Goal: Task Accomplishment & Management: Manage account settings

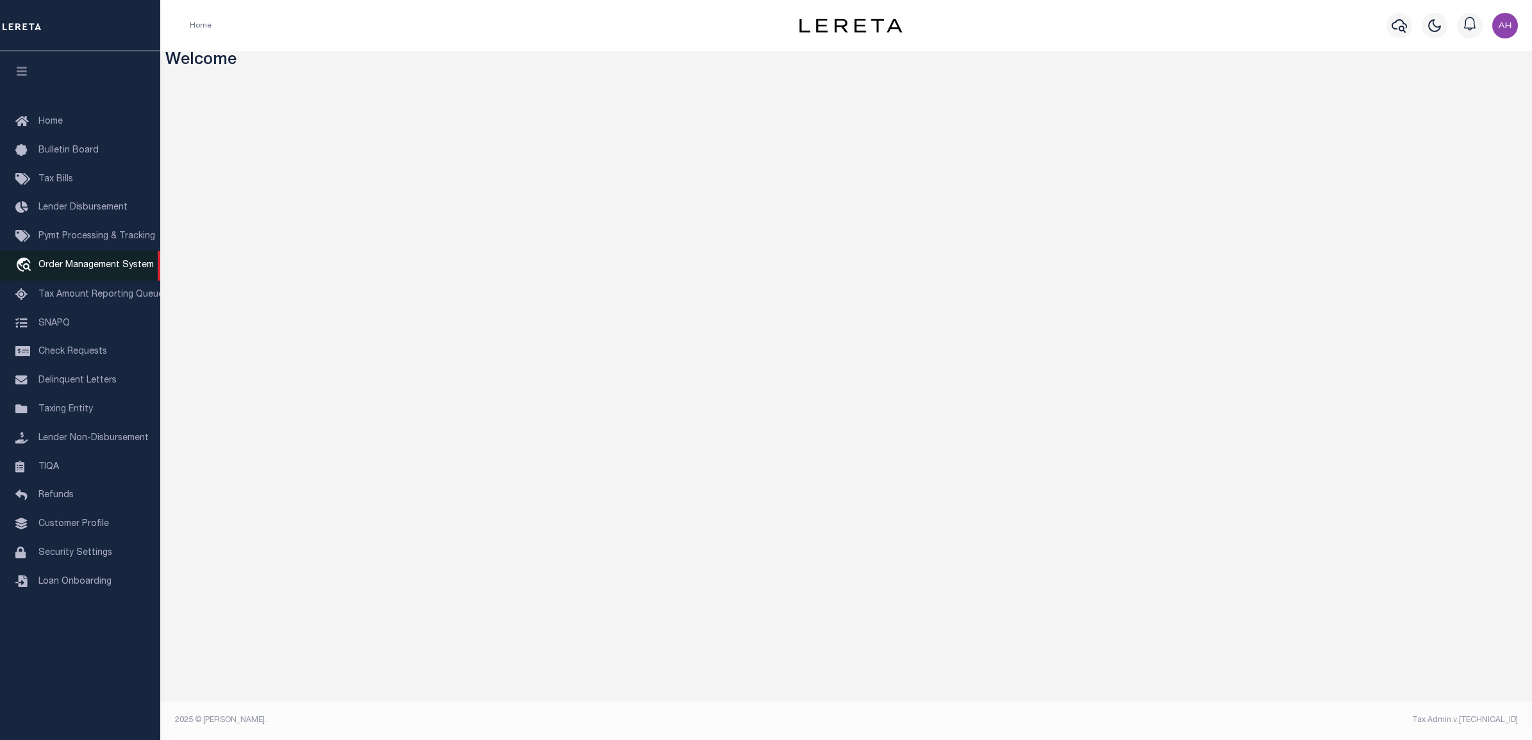
click at [94, 268] on span "Order Management System" at bounding box center [95, 265] width 115 height 9
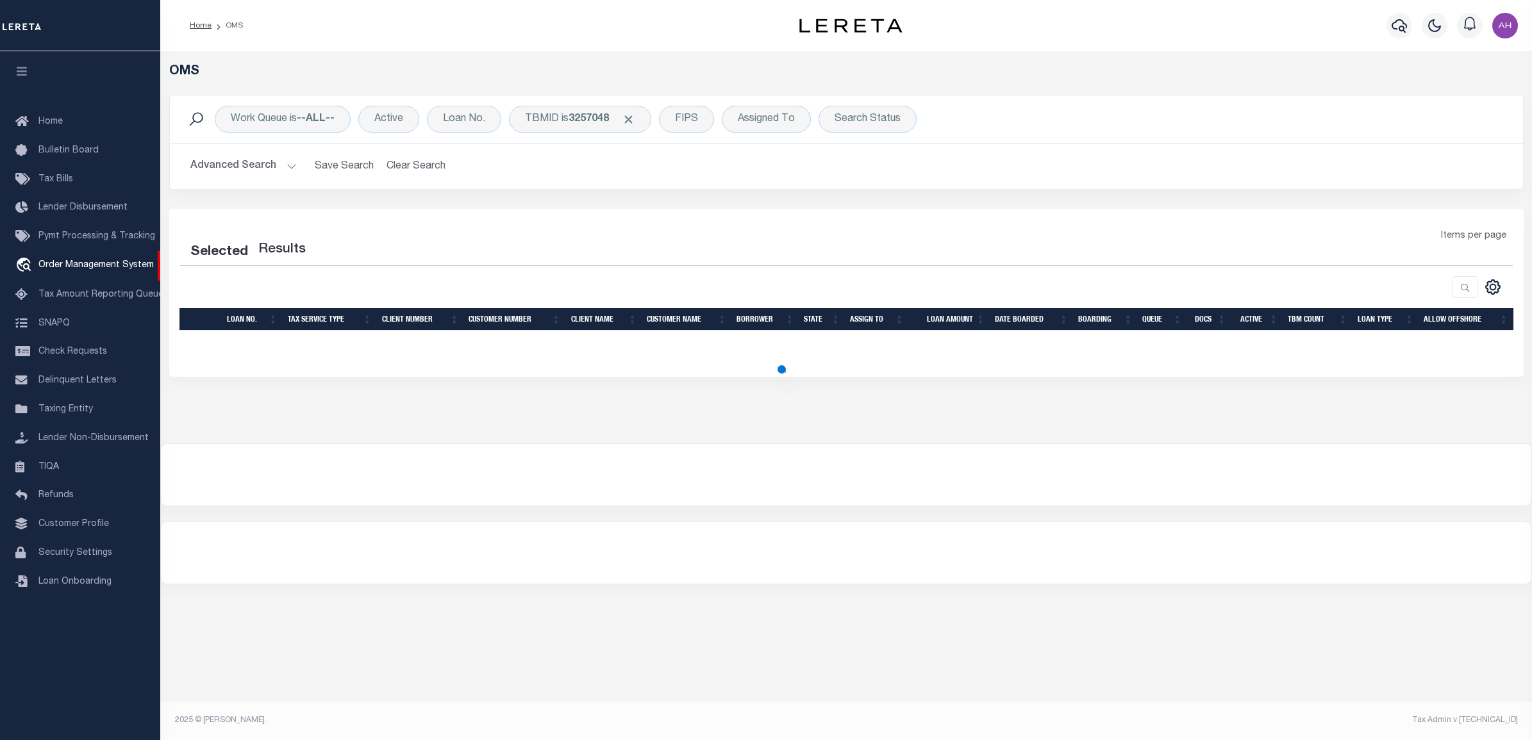
select select "200"
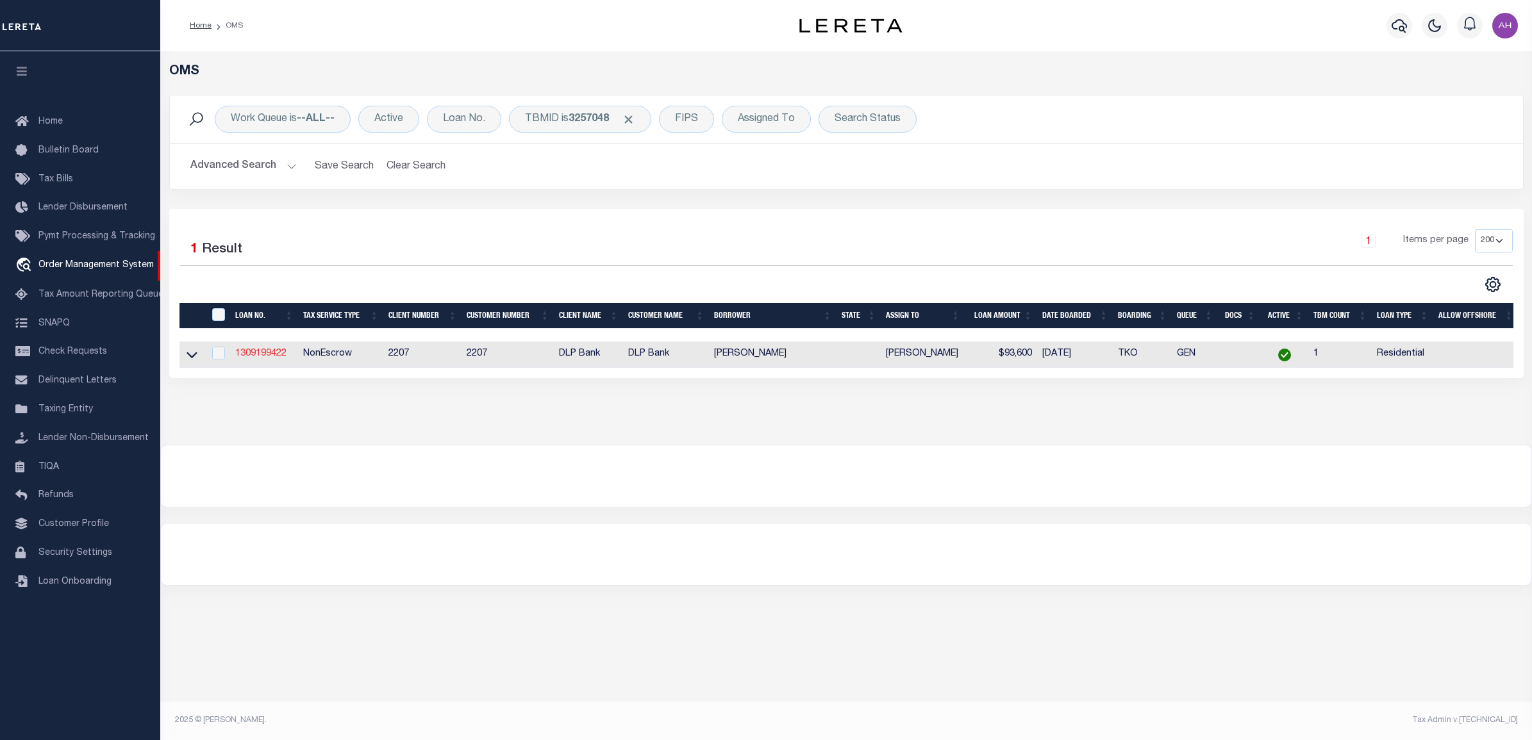
click at [239, 357] on link "1309199422" at bounding box center [260, 353] width 51 height 9
type input "1309199422"
type input "JOHNNIE WAYNE ENNIS"
select select
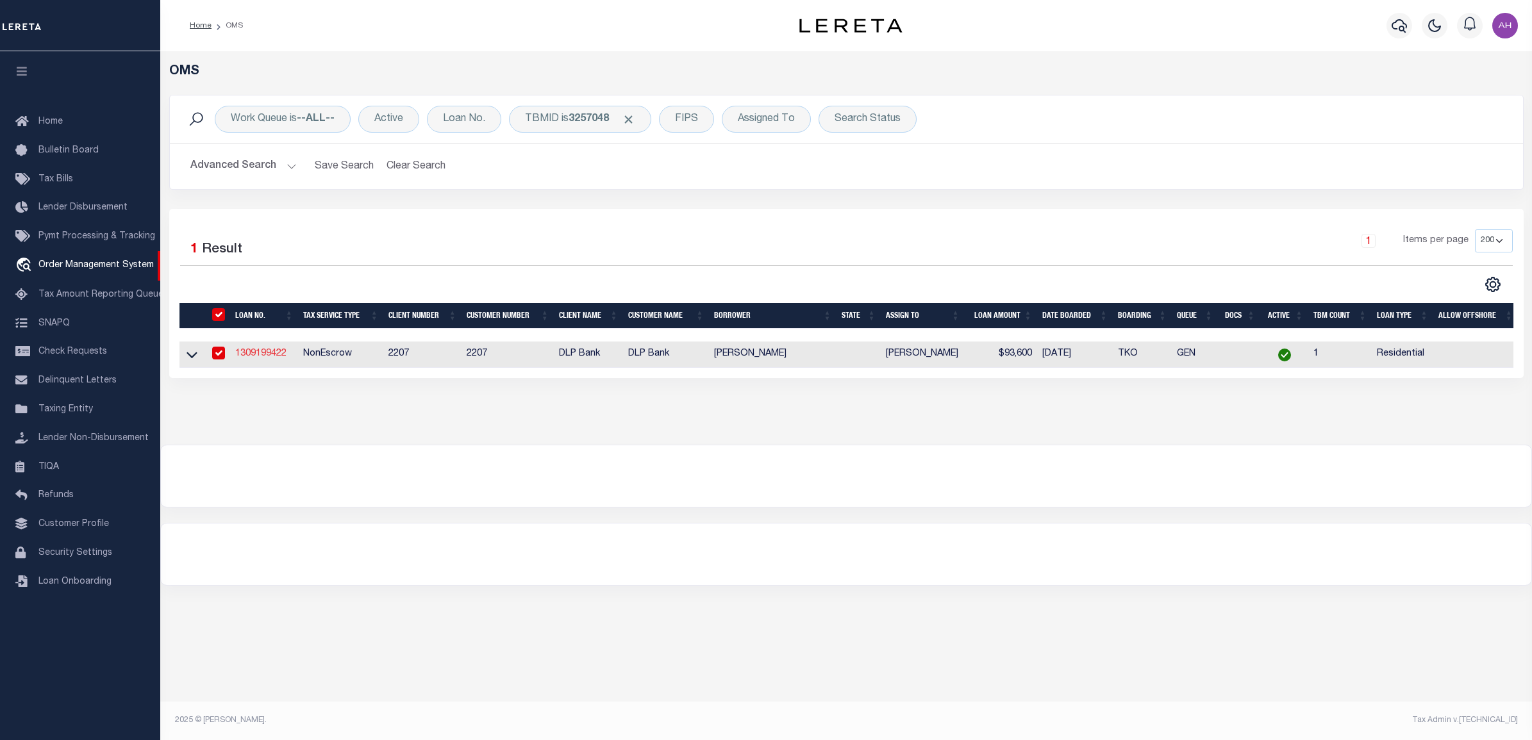
type input "9623 SW 72nd Street"
type input "LAKE BUTLER, FL 32054"
select select "10"
select select "NonEscrow"
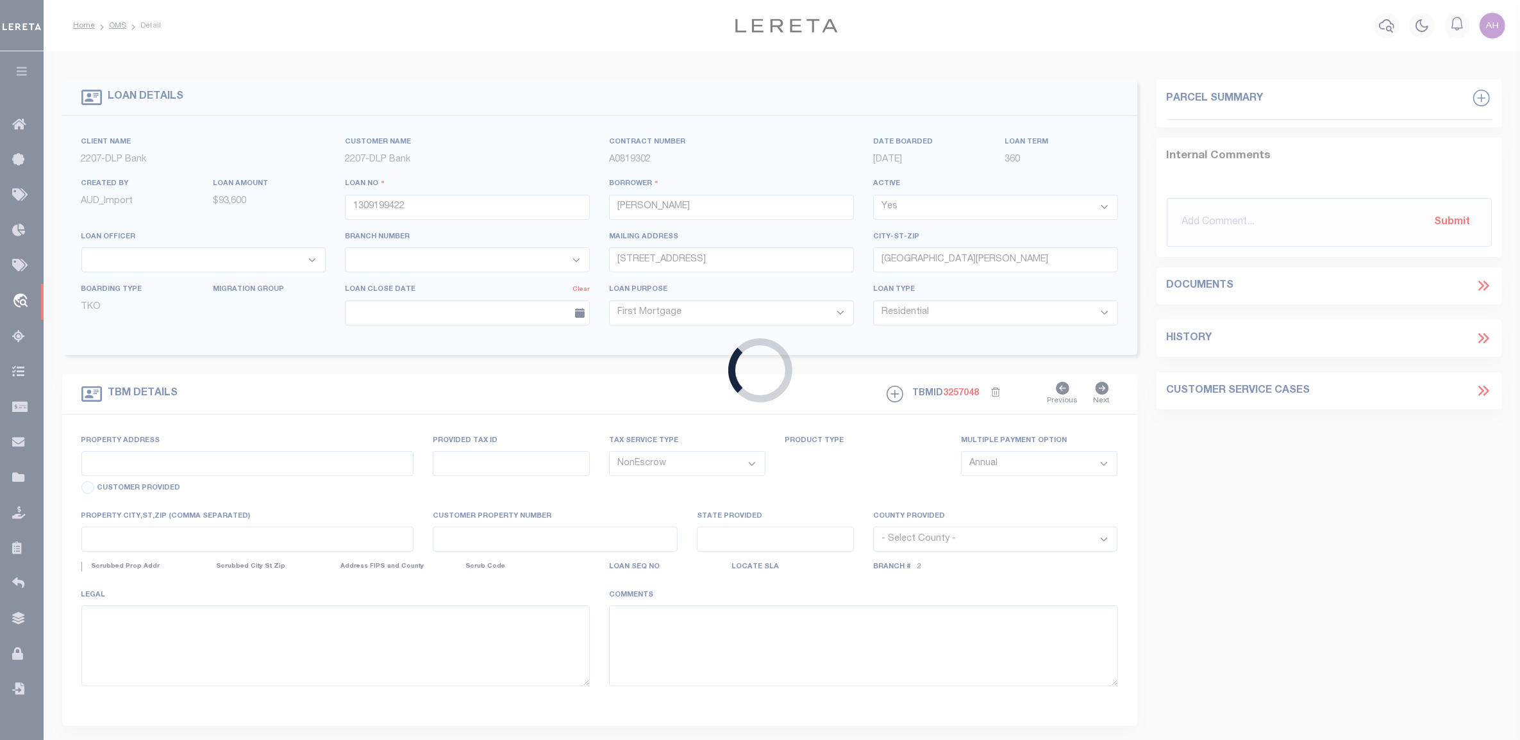
type input "[STREET_ADDRESS]"
type input "1302"
select select
type input "LAKE BUTLER, FL 32054"
type textarea "CO\[MEDICAL_DATA]: 30-06-19-68-000-0070-0 UNION | DWMH LOCATED AT [STREET_ADDRE…"
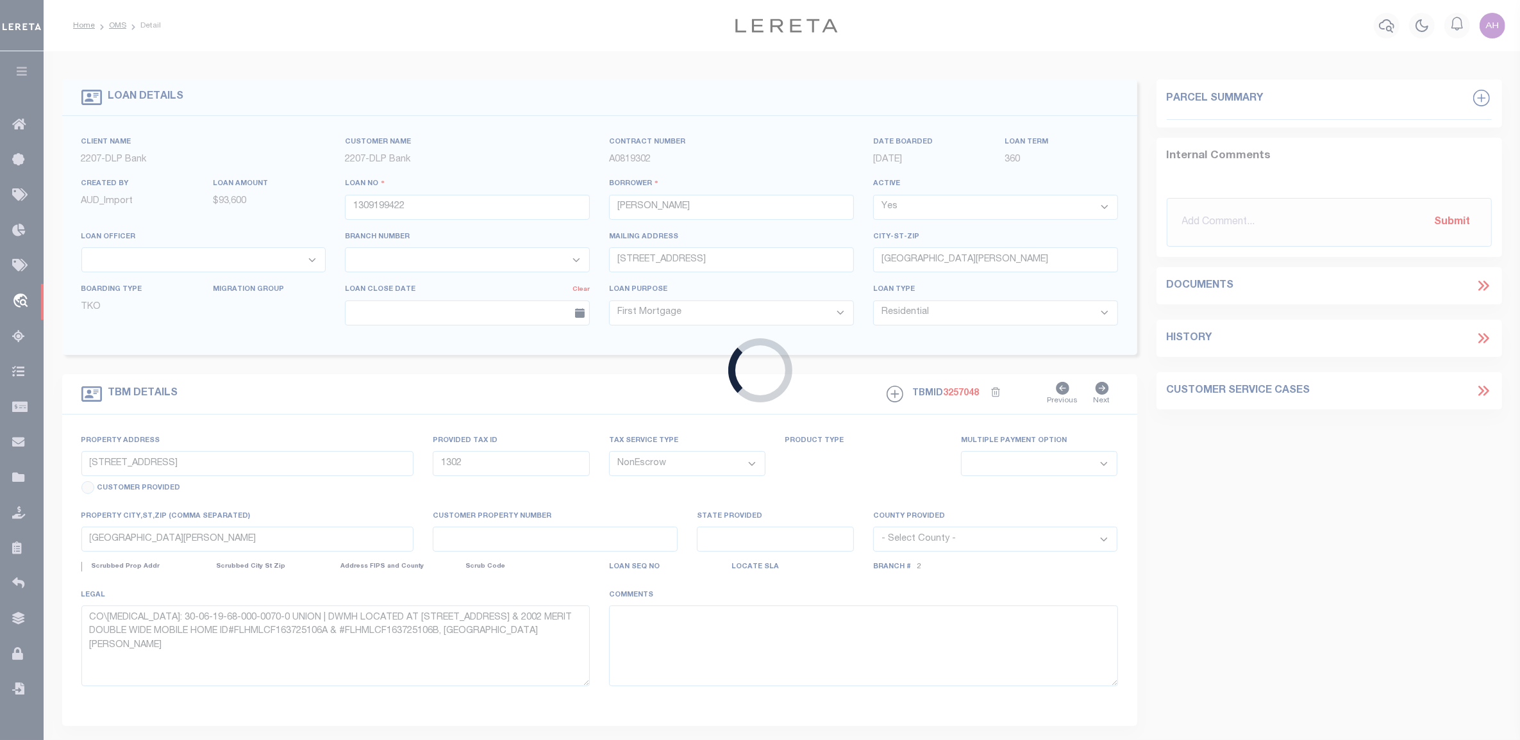
select select "16877"
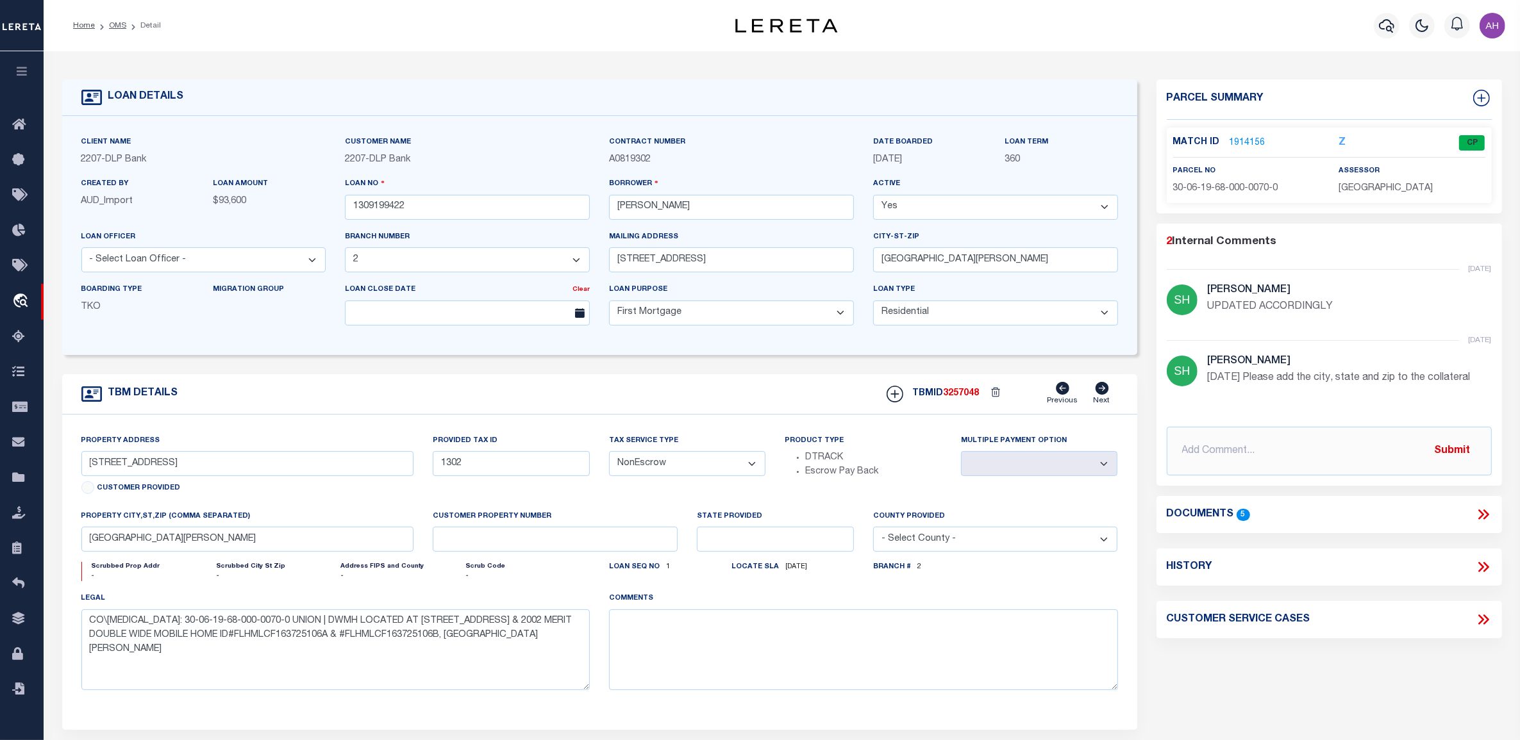
click at [1479, 517] on icon at bounding box center [1481, 515] width 6 height 10
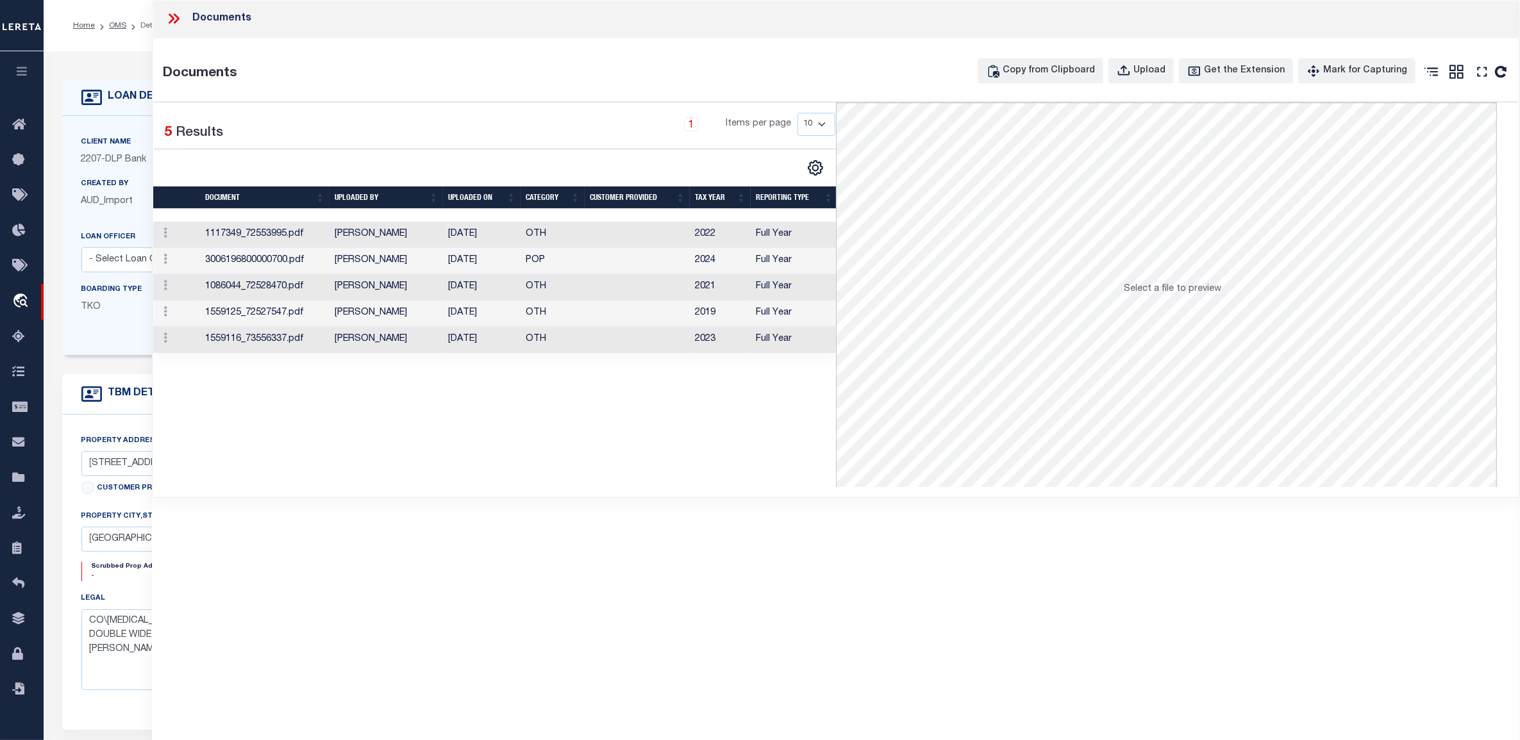
click at [774, 228] on td "Full Year" at bounding box center [794, 235] width 87 height 26
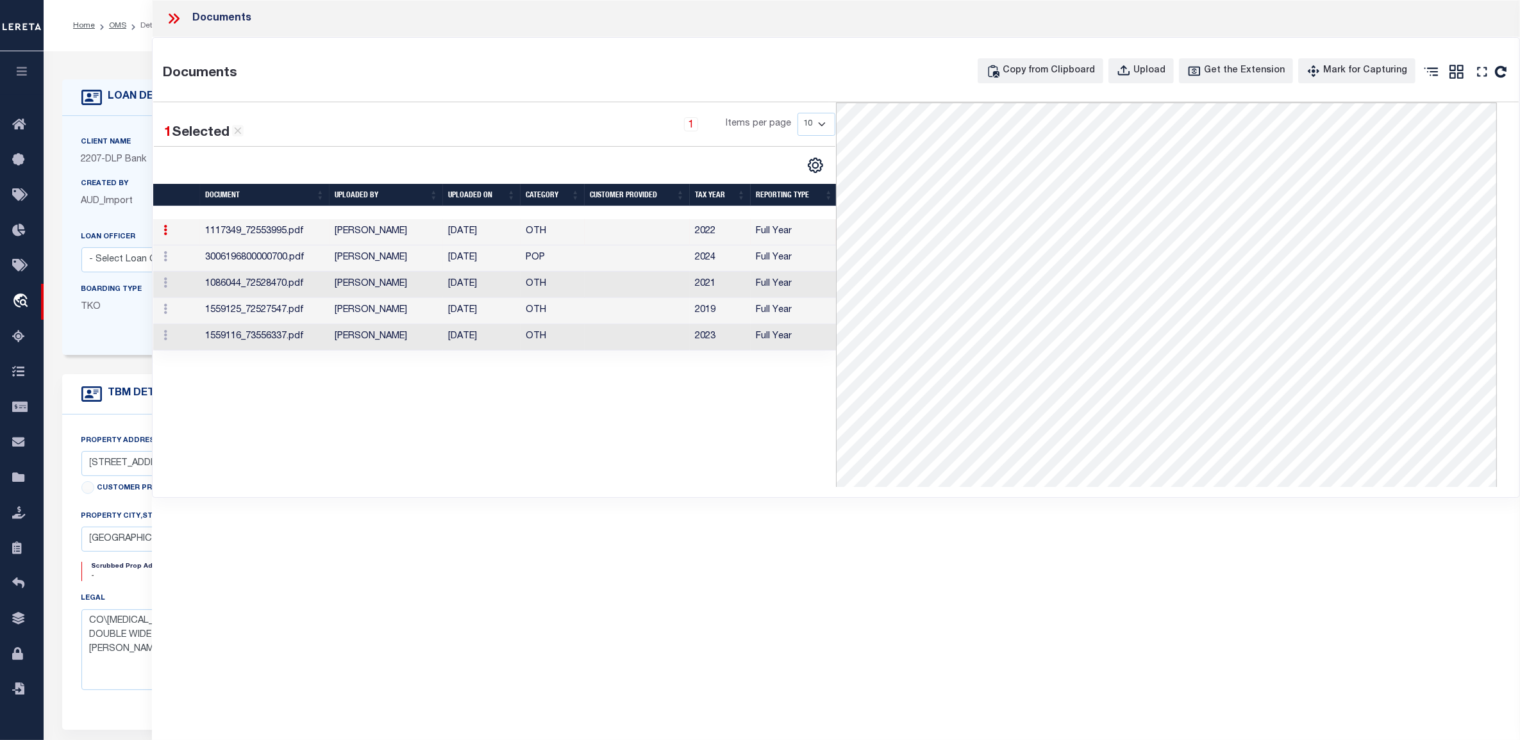
click at [745, 257] on td "2024" at bounding box center [720, 259] width 61 height 26
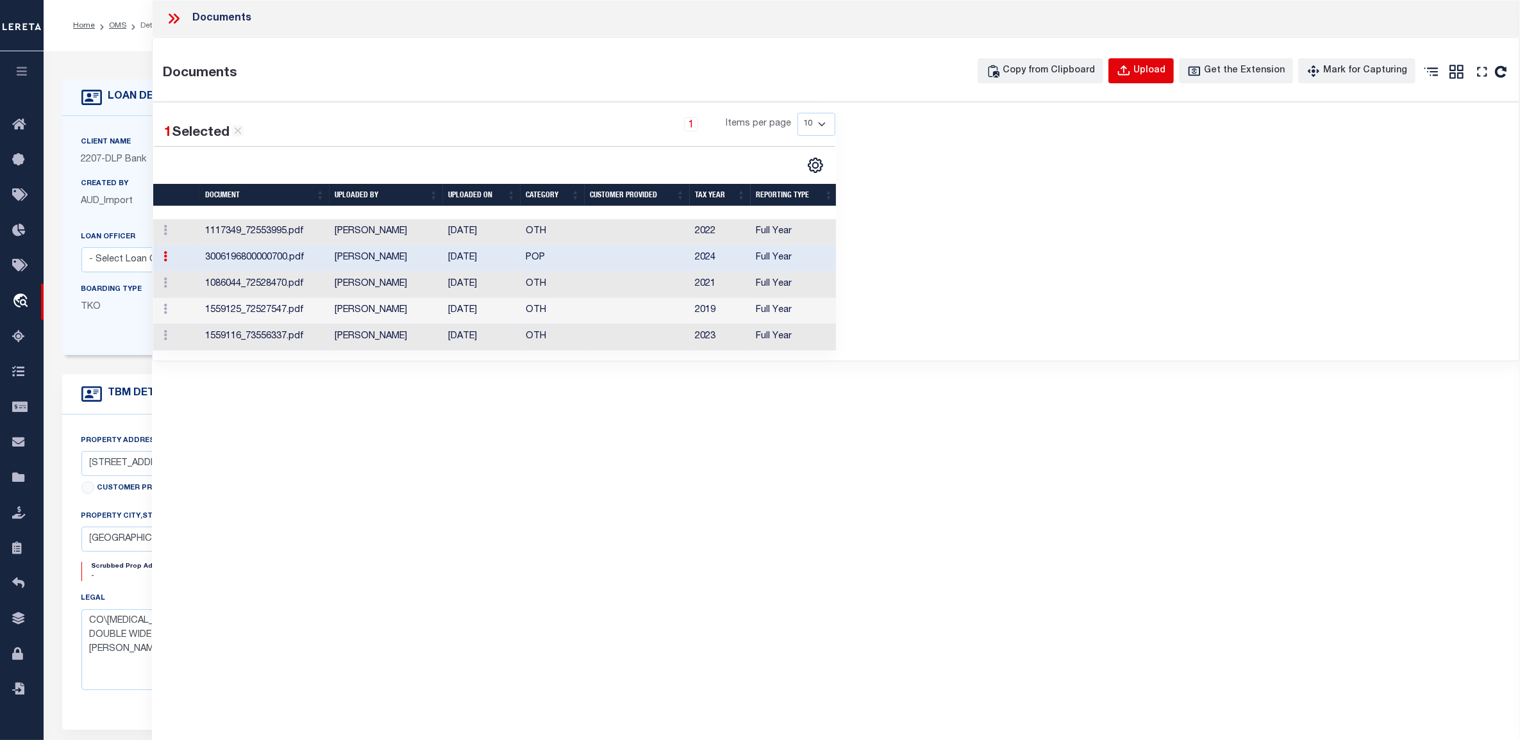
click at [1154, 71] on div "Upload" at bounding box center [1149, 71] width 32 height 14
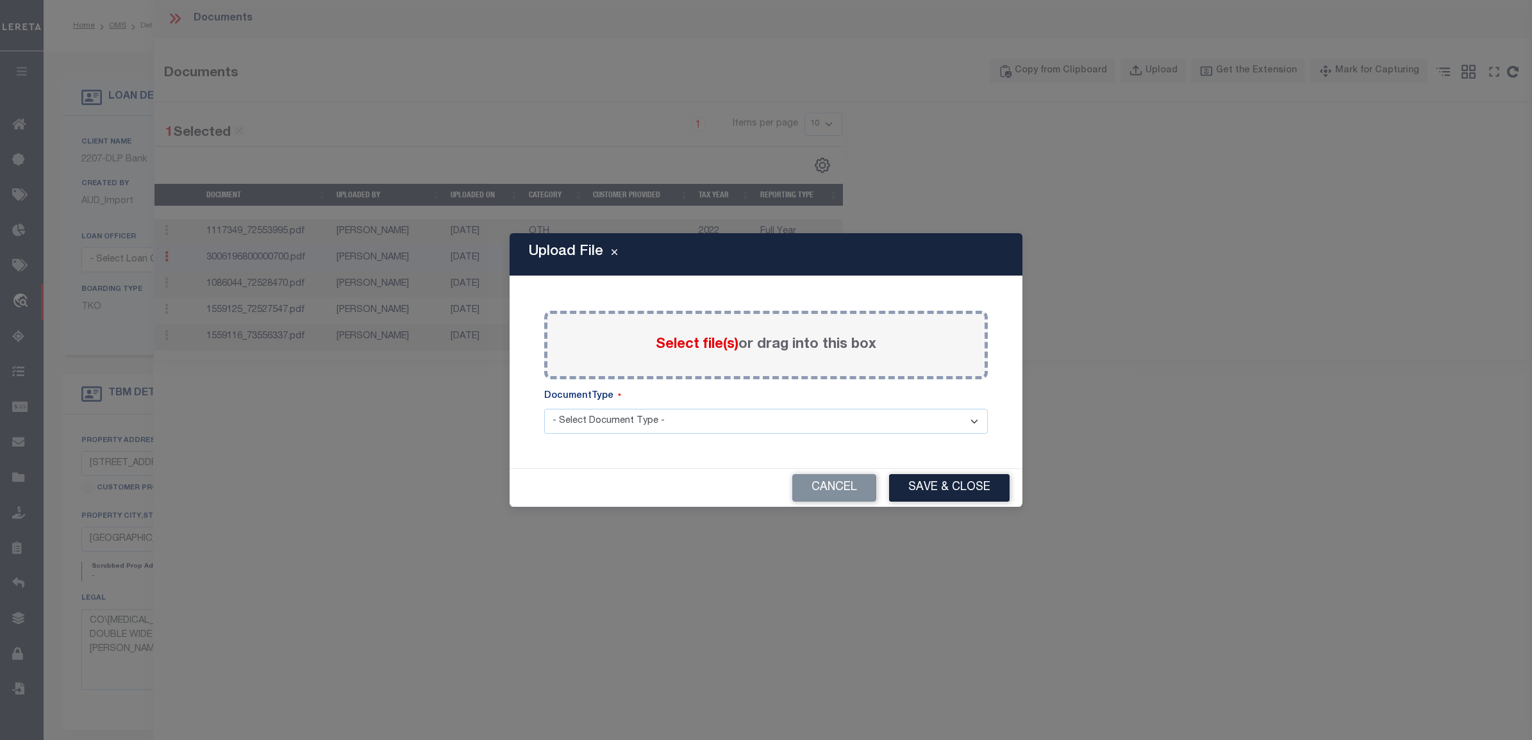
click at [677, 419] on select "- Select Document Type - LEGAL TAX SERVICE DOCUMENTS" at bounding box center [766, 421] width 444 height 25
click at [685, 343] on span "Select file(s)" at bounding box center [697, 345] width 83 height 14
click at [0, 0] on input "Select file(s) or drag into this box" at bounding box center [0, 0] width 0 height 0
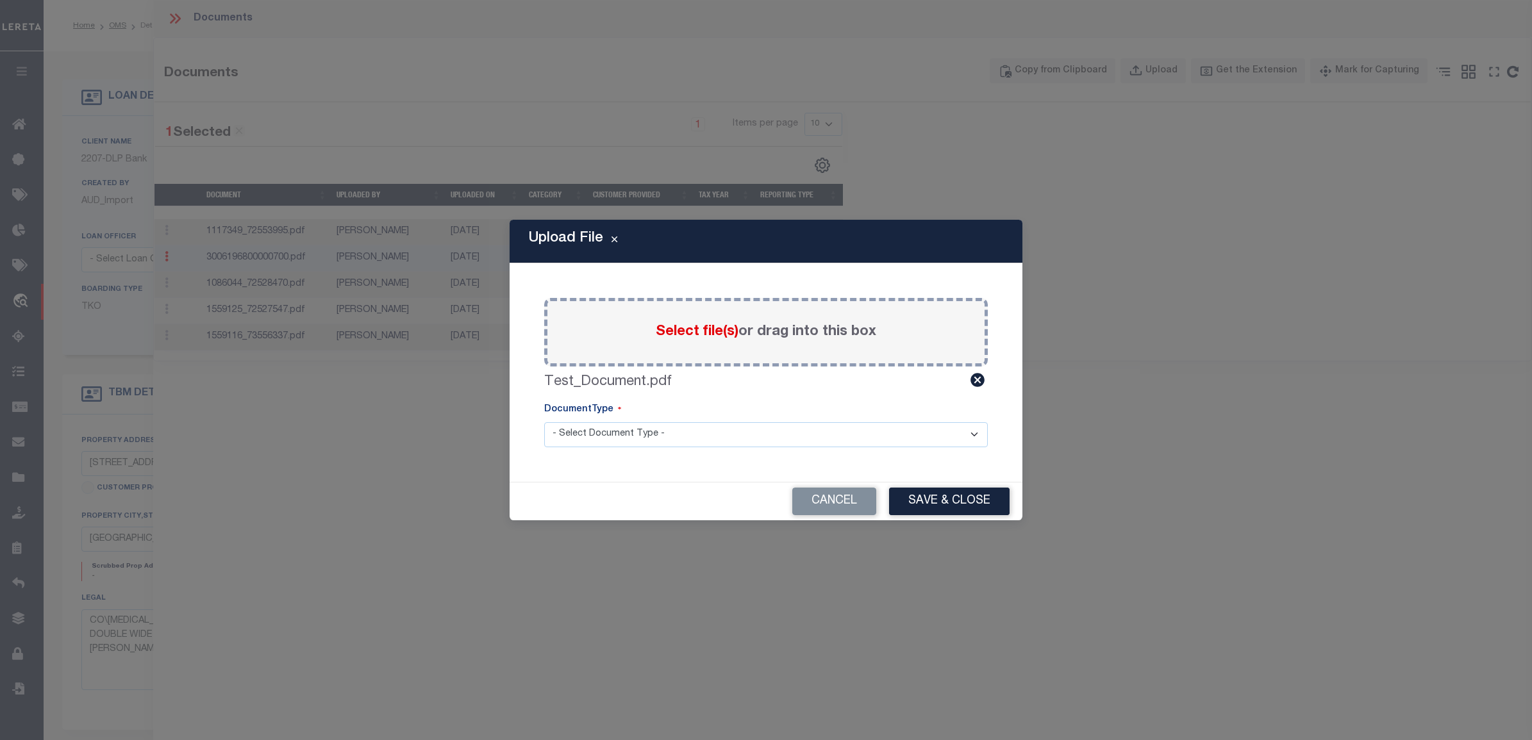
click at [857, 443] on select "- Select Document Type - LEGAL TAX SERVICE DOCUMENTS" at bounding box center [766, 434] width 444 height 25
click at [544, 422] on select "- Select Document Type - LEGAL TAX SERVICE DOCUMENTS" at bounding box center [766, 434] width 444 height 25
click at [949, 495] on button "Save & Close" at bounding box center [949, 502] width 121 height 28
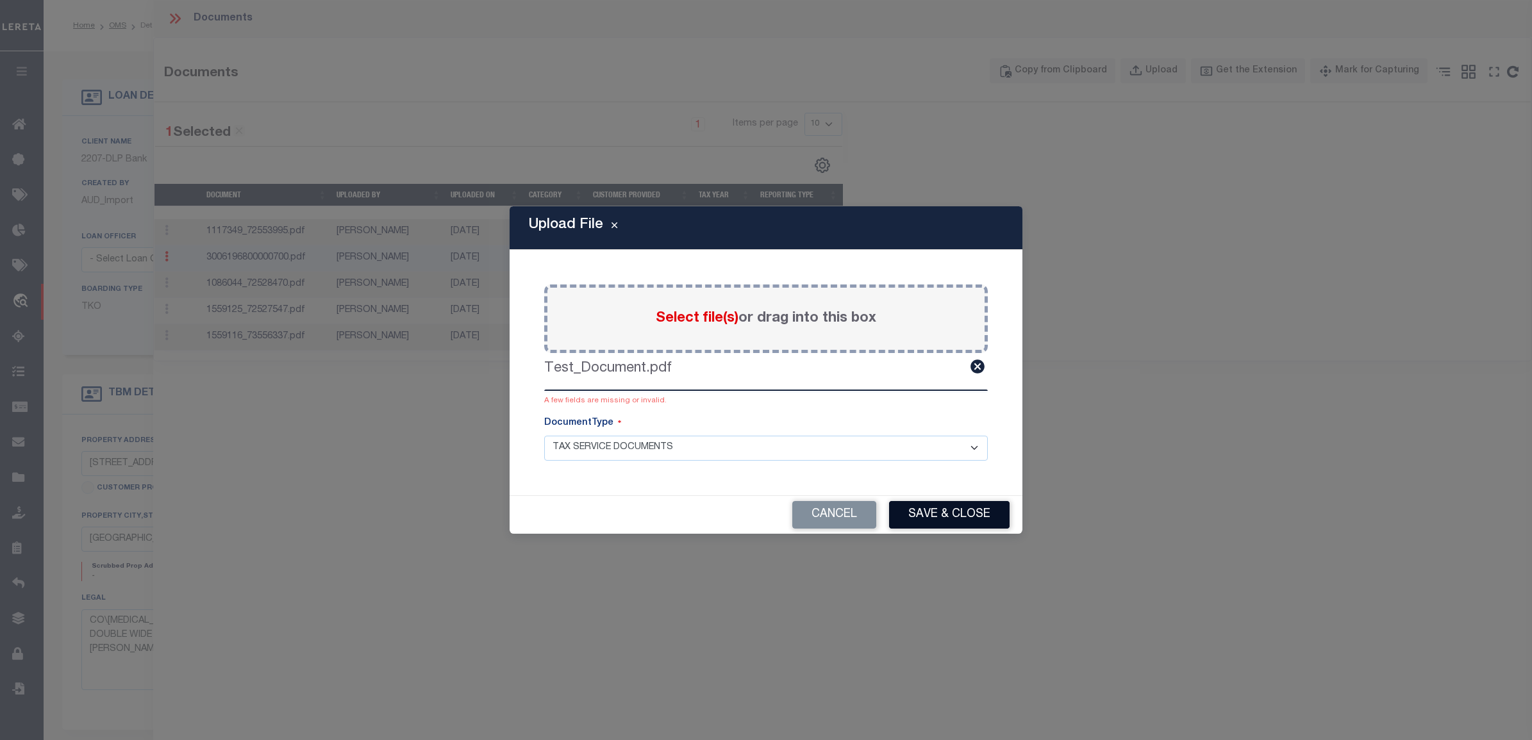
click at [950, 520] on button "Save & Close" at bounding box center [949, 515] width 121 height 28
click at [812, 440] on select "- Select Document Type - LEGAL TAX SERVICE DOCUMENTS" at bounding box center [766, 448] width 444 height 25
click at [544, 436] on select "- Select Document Type - LEGAL TAX SERVICE DOCUMENTS" at bounding box center [766, 448] width 444 height 25
click at [947, 519] on button "Save & Close" at bounding box center [949, 515] width 121 height 28
click at [809, 453] on select "- Select Document Type - LEGAL TAX SERVICE DOCUMENTS" at bounding box center [766, 448] width 444 height 25
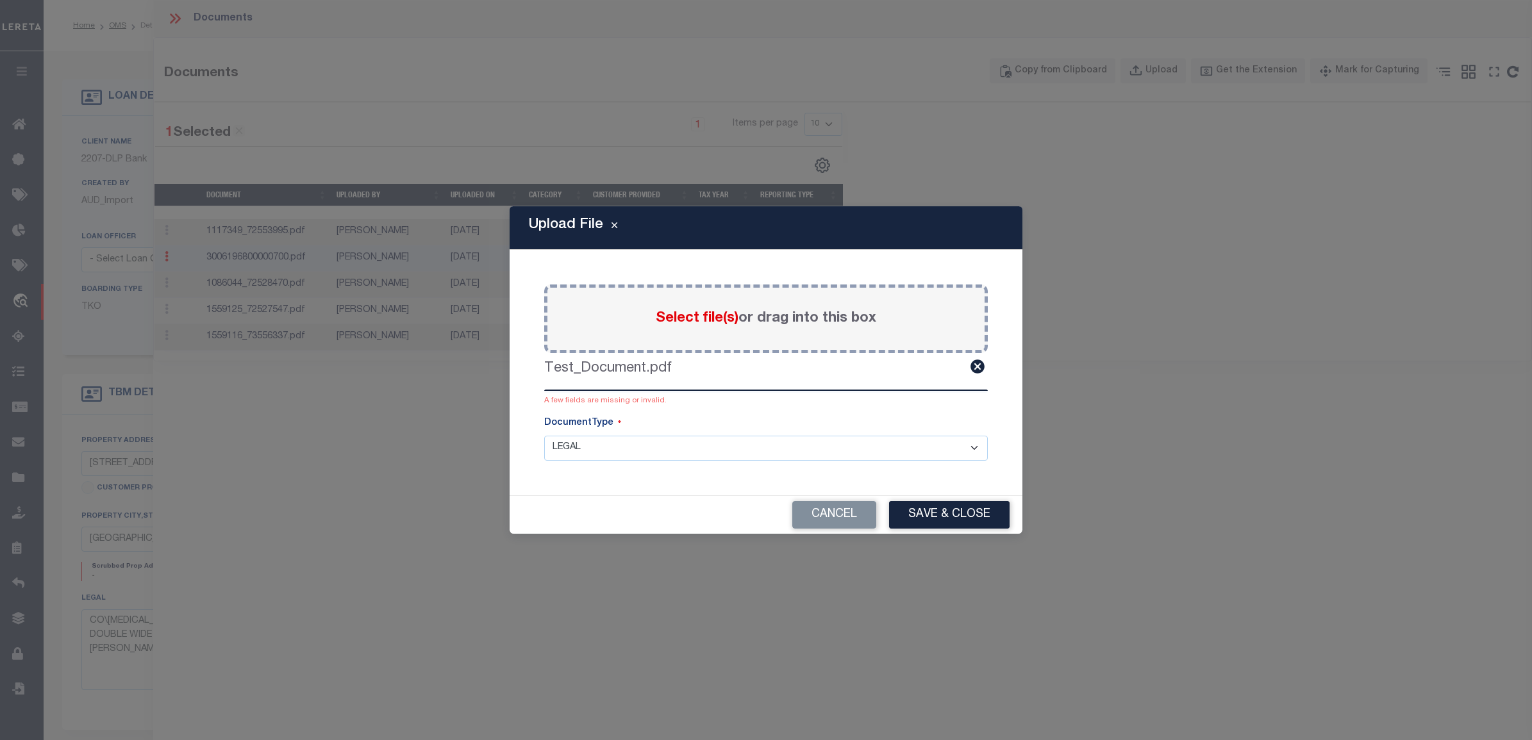
click at [949, 393] on div "Paste copied image or file into this box Select file(s) or drag into this box T…" at bounding box center [766, 372] width 482 height 215
click at [726, 308] on label "Select file(s) or drag into this box" at bounding box center [766, 318] width 221 height 21
click at [0, 0] on input "Select file(s) or drag into this box" at bounding box center [0, 0] width 0 height 0
click at [963, 500] on div "Cancel Save & Close" at bounding box center [766, 515] width 513 height 38
click at [965, 506] on button "Save & Close" at bounding box center [949, 515] width 121 height 28
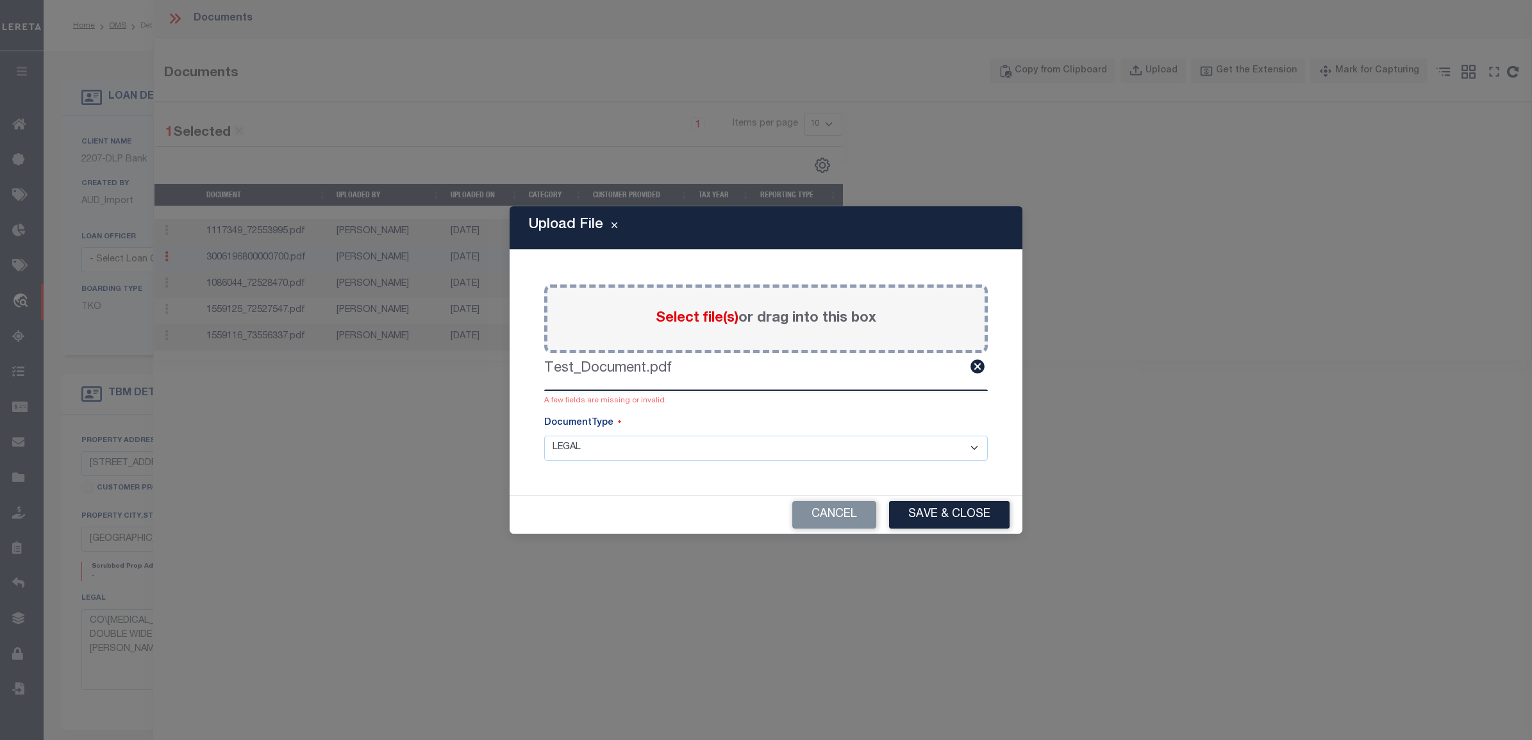
click at [960, 449] on select "- Select Document Type - LEGAL TAX SERVICE DOCUMENTS" at bounding box center [766, 448] width 444 height 25
select select "TAX"
click at [544, 436] on select "- Select Document Type - LEGAL TAX SERVICE DOCUMENTS" at bounding box center [766, 448] width 444 height 25
click at [978, 524] on button "Save & Close" at bounding box center [949, 515] width 121 height 28
click at [735, 412] on div "Paste copied image or file into this box Select file(s) or drag into this box T…" at bounding box center [766, 372] width 482 height 215
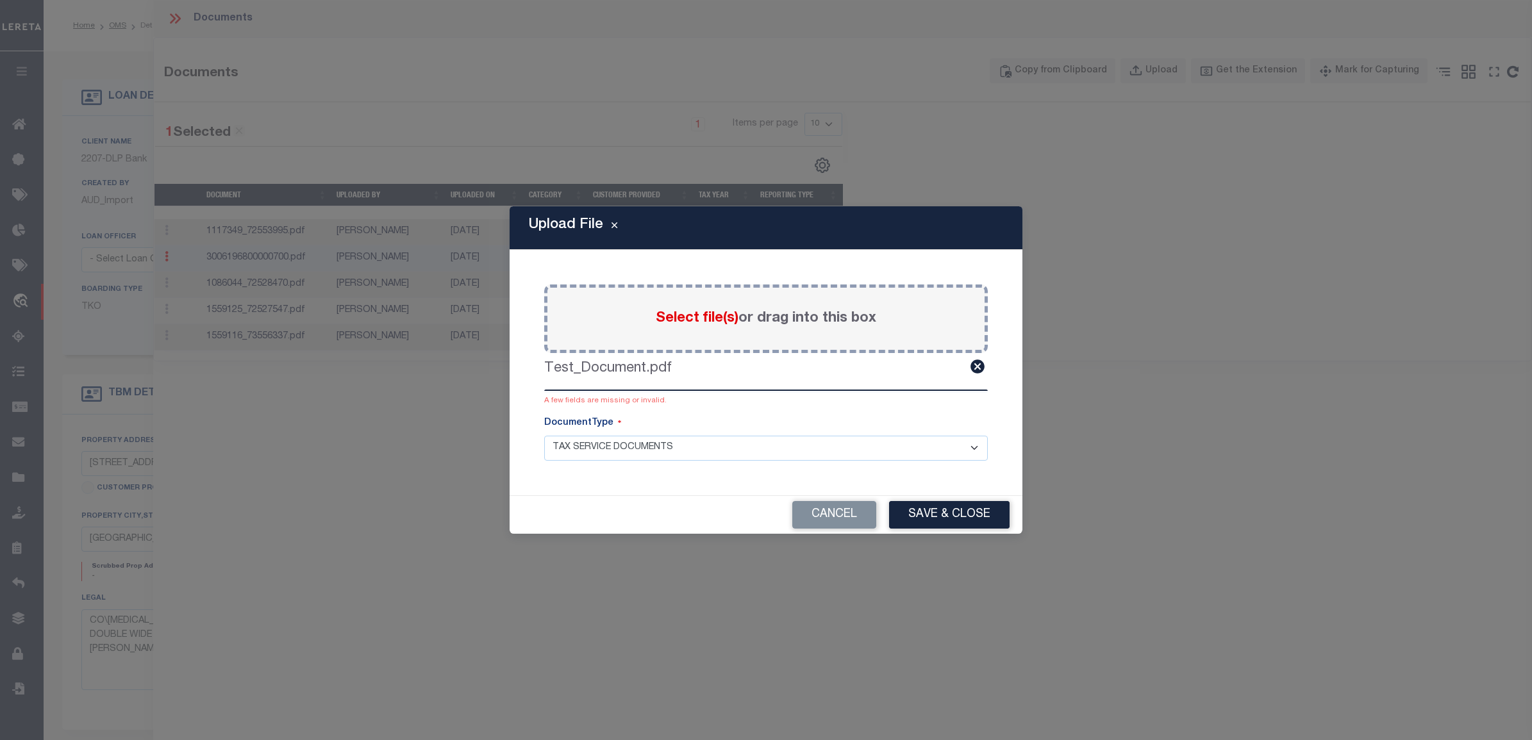
click at [277, 518] on div "Upload File Paste copied image or file into this box Select file(s) or drag int…" at bounding box center [766, 370] width 1532 height 740
click at [814, 517] on button "Cancel" at bounding box center [834, 515] width 84 height 28
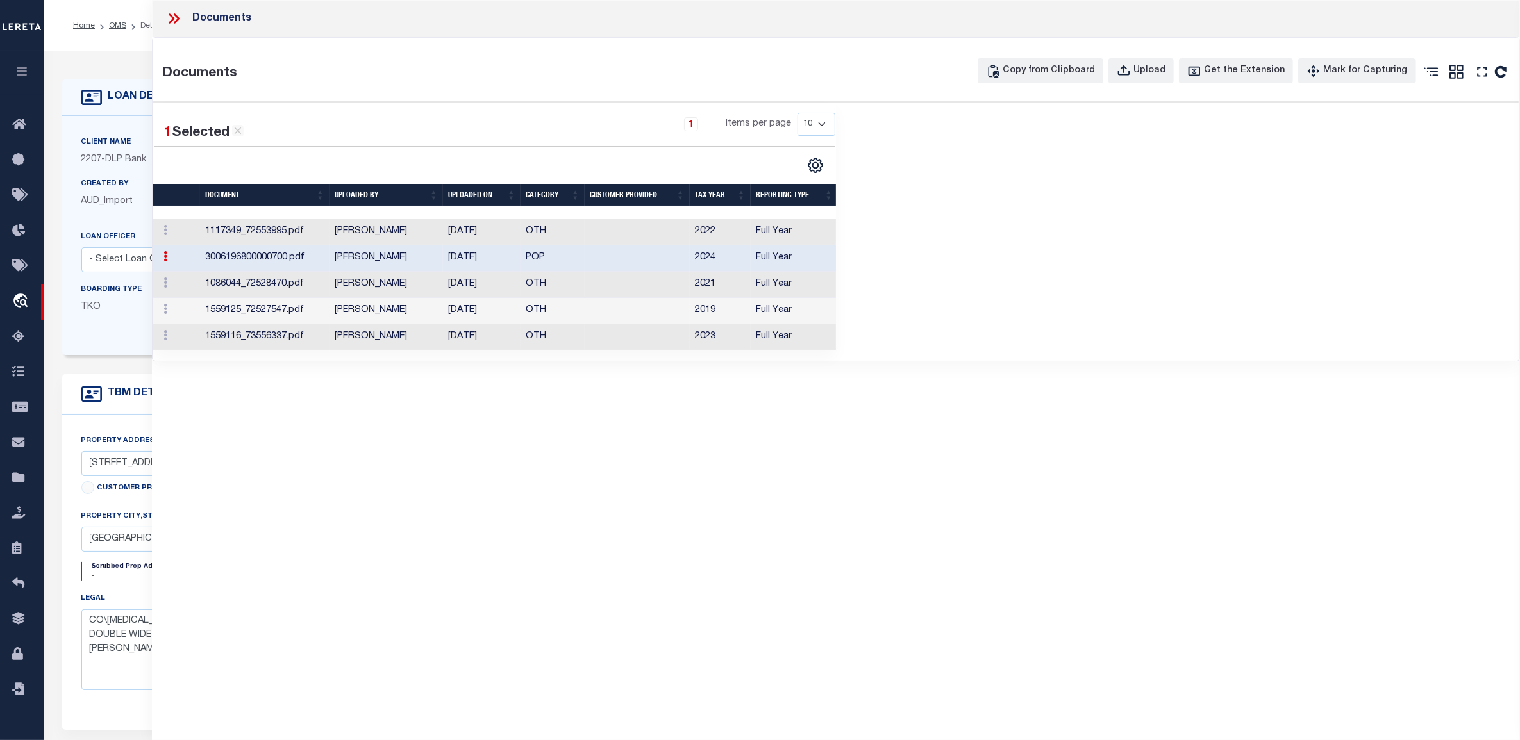
click at [183, 18] on div at bounding box center [178, 18] width 27 height 17
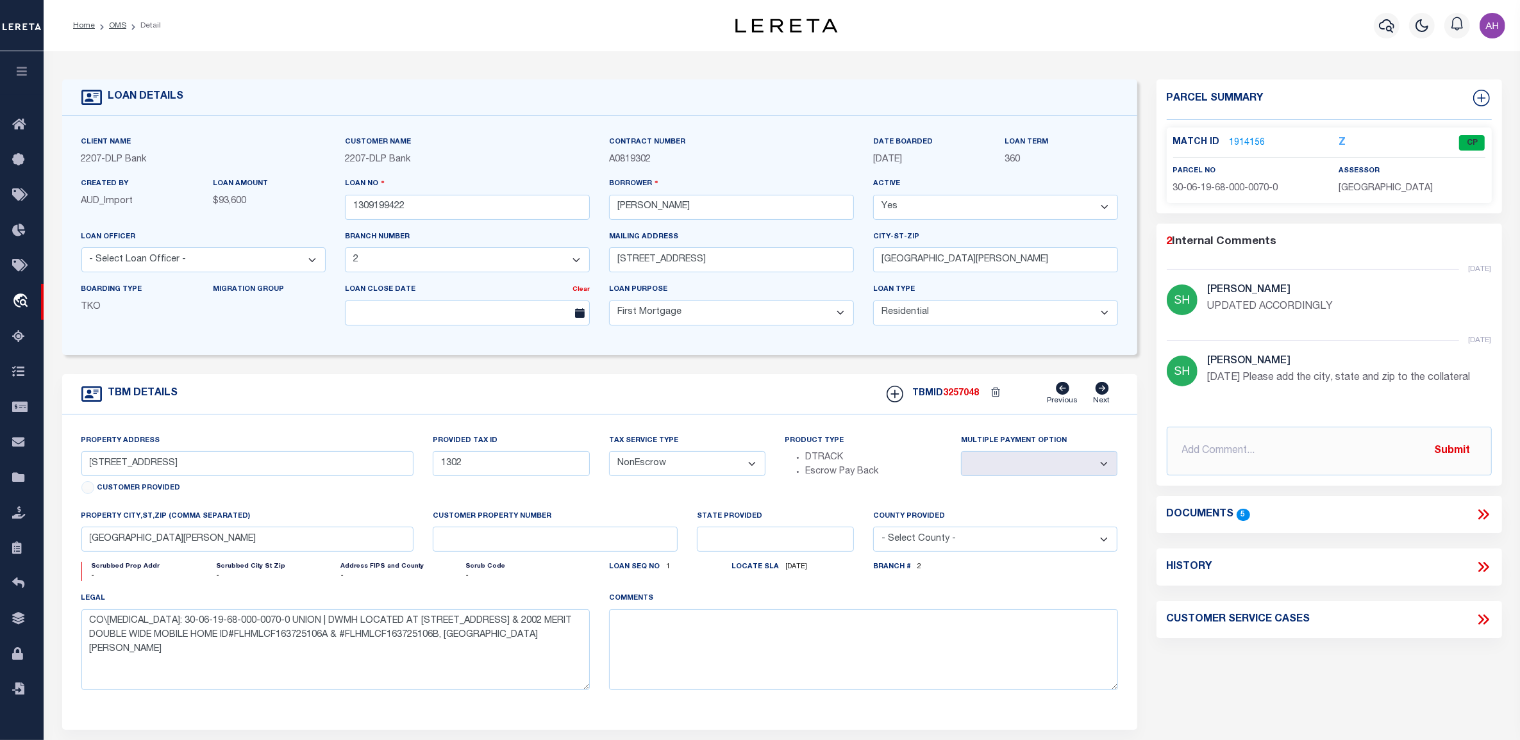
click at [1235, 140] on link "1914156" at bounding box center [1247, 143] width 36 height 13
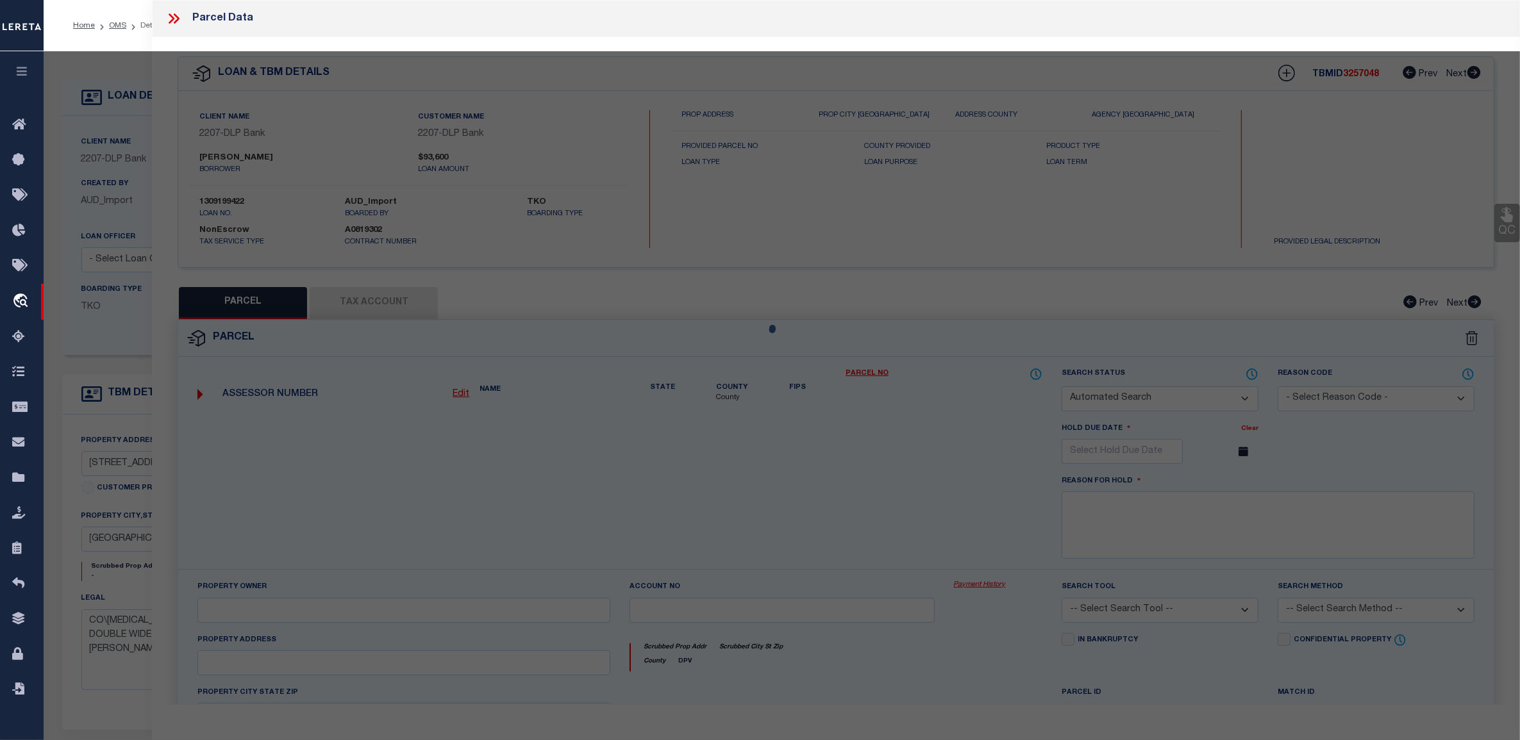
checkbox input "false"
select select "CP"
type input "ENNIS JONNIE W."
select select "EML"
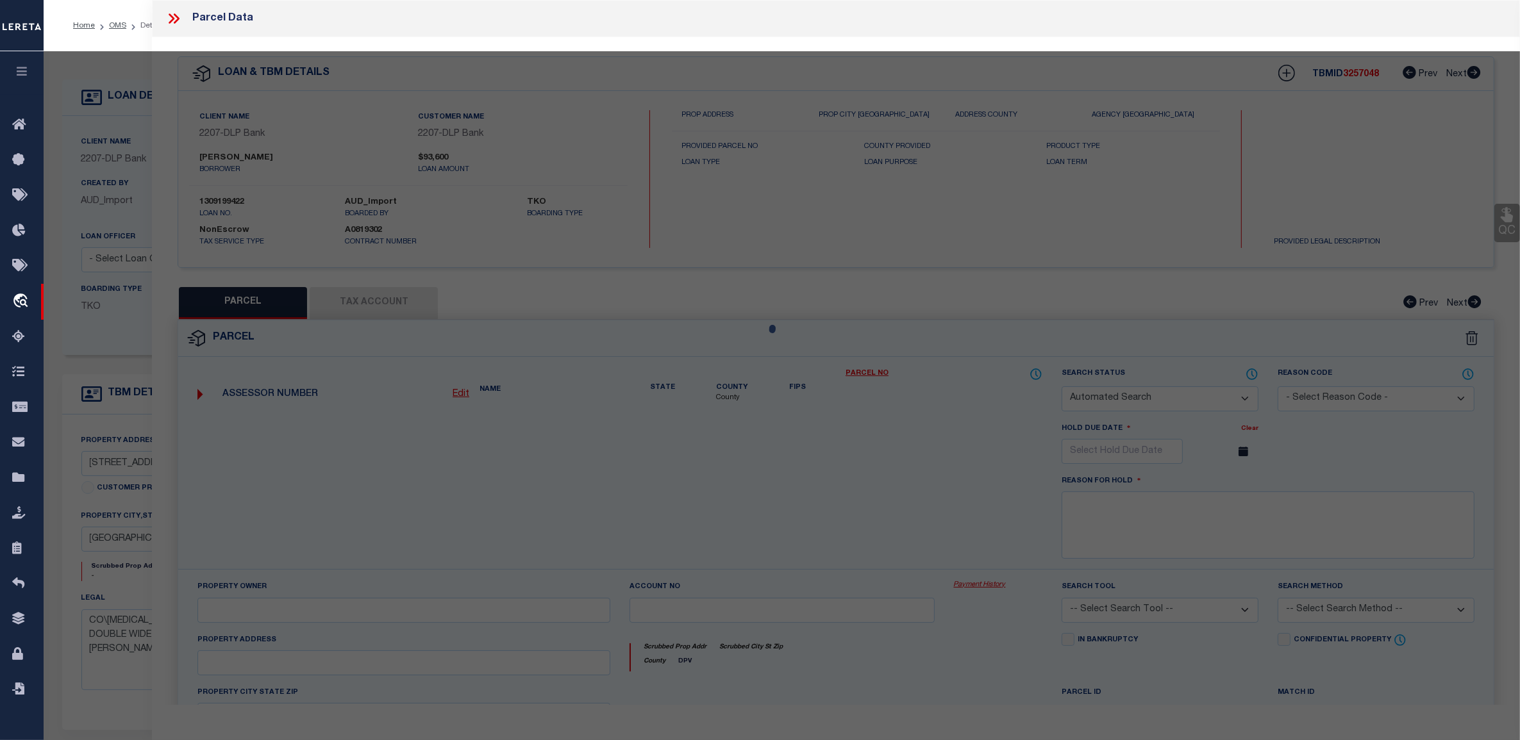
select select "ADD"
type input "[STREET_ADDRESS]"
type input "LAKE BUTLER FL 32054"
type textarea "LOT G OF RIVERBEND AS DESC IN ORB 256, P 636 Acres : 5"
type textarea "Tax ID Special Project"
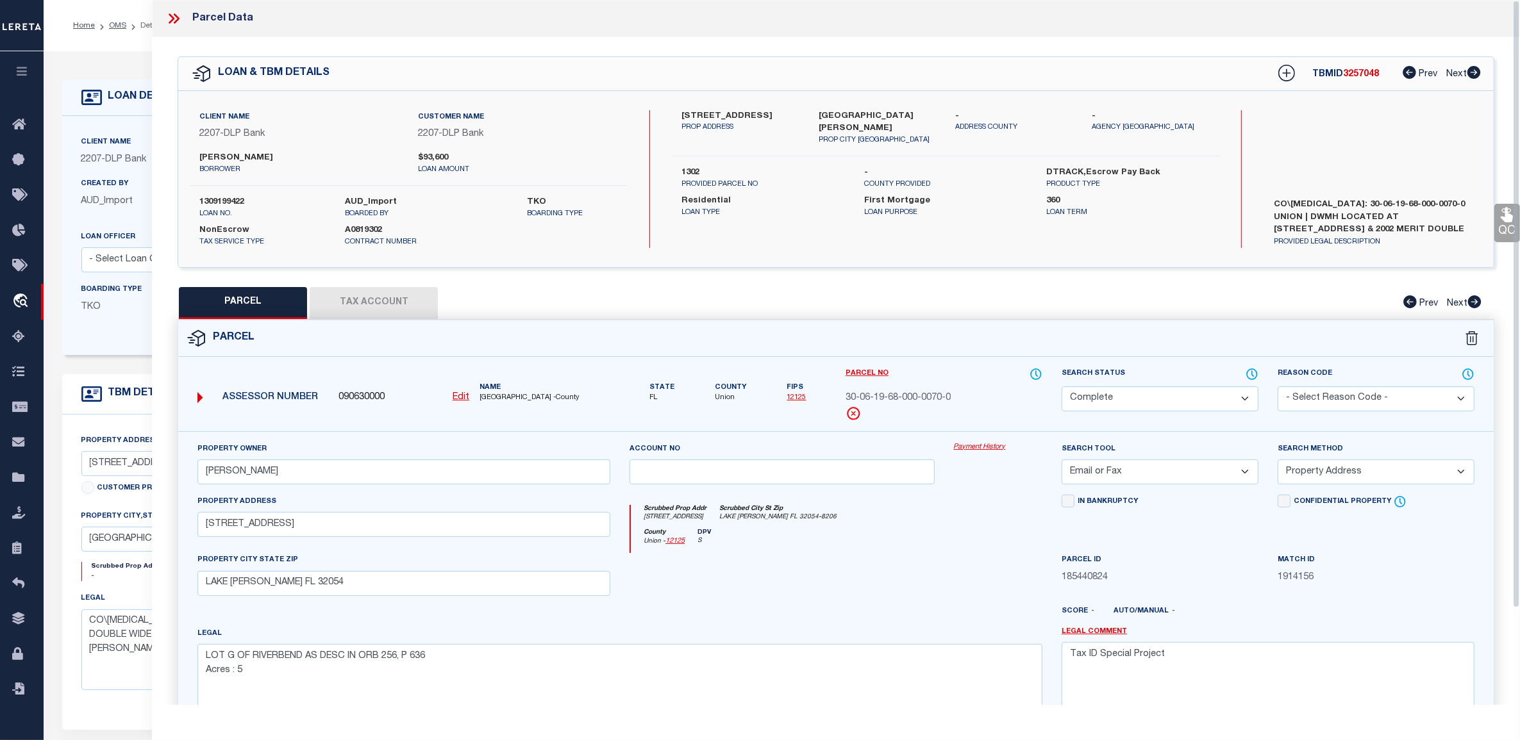
click at [975, 441] on div "Property Owner ENNIS JONNIE W. Account no Payment History Search Tool -- Select…" at bounding box center [835, 598] width 1315 height 335
click at [974, 450] on link "Payment History" at bounding box center [998, 447] width 88 height 11
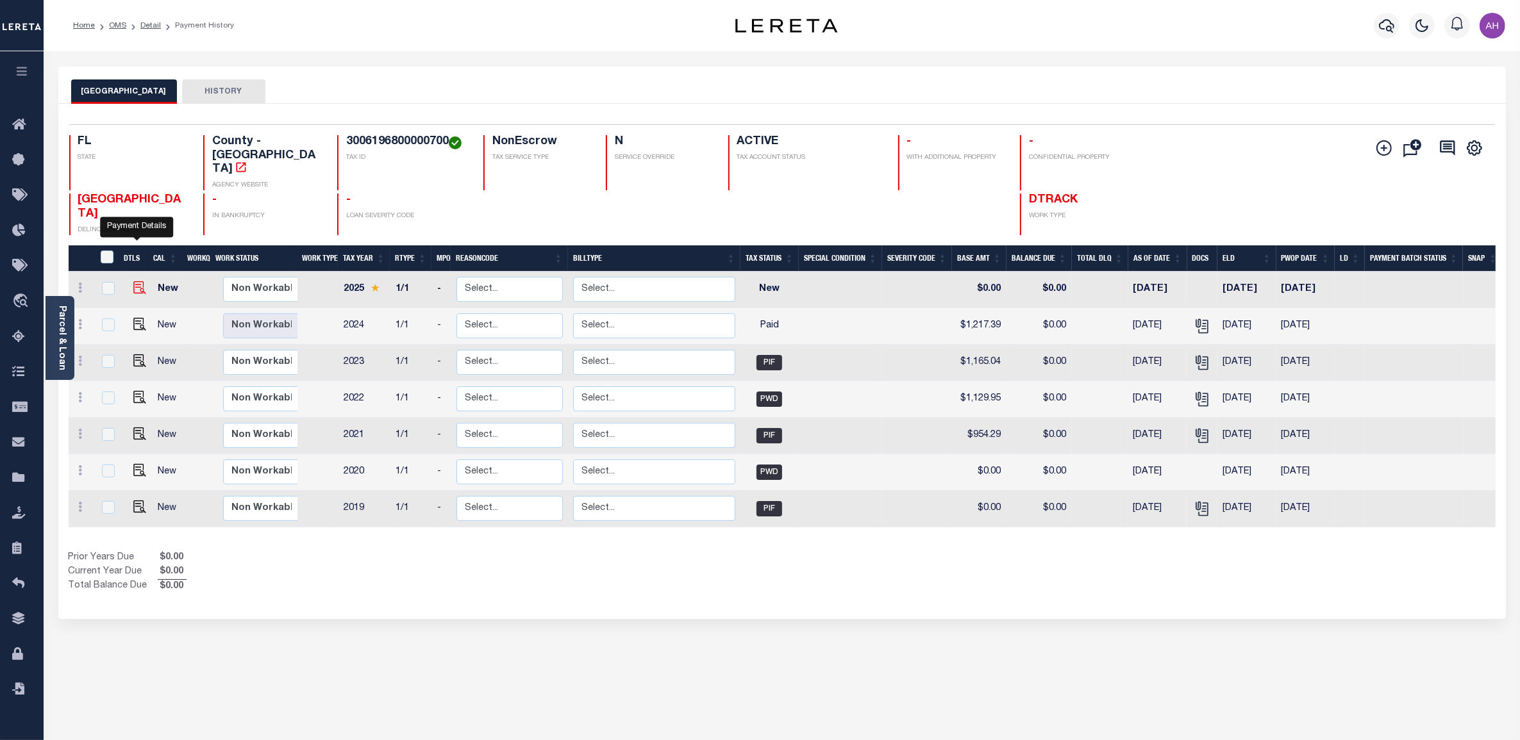
click at [135, 281] on img "" at bounding box center [139, 287] width 13 height 13
checkbox input "true"
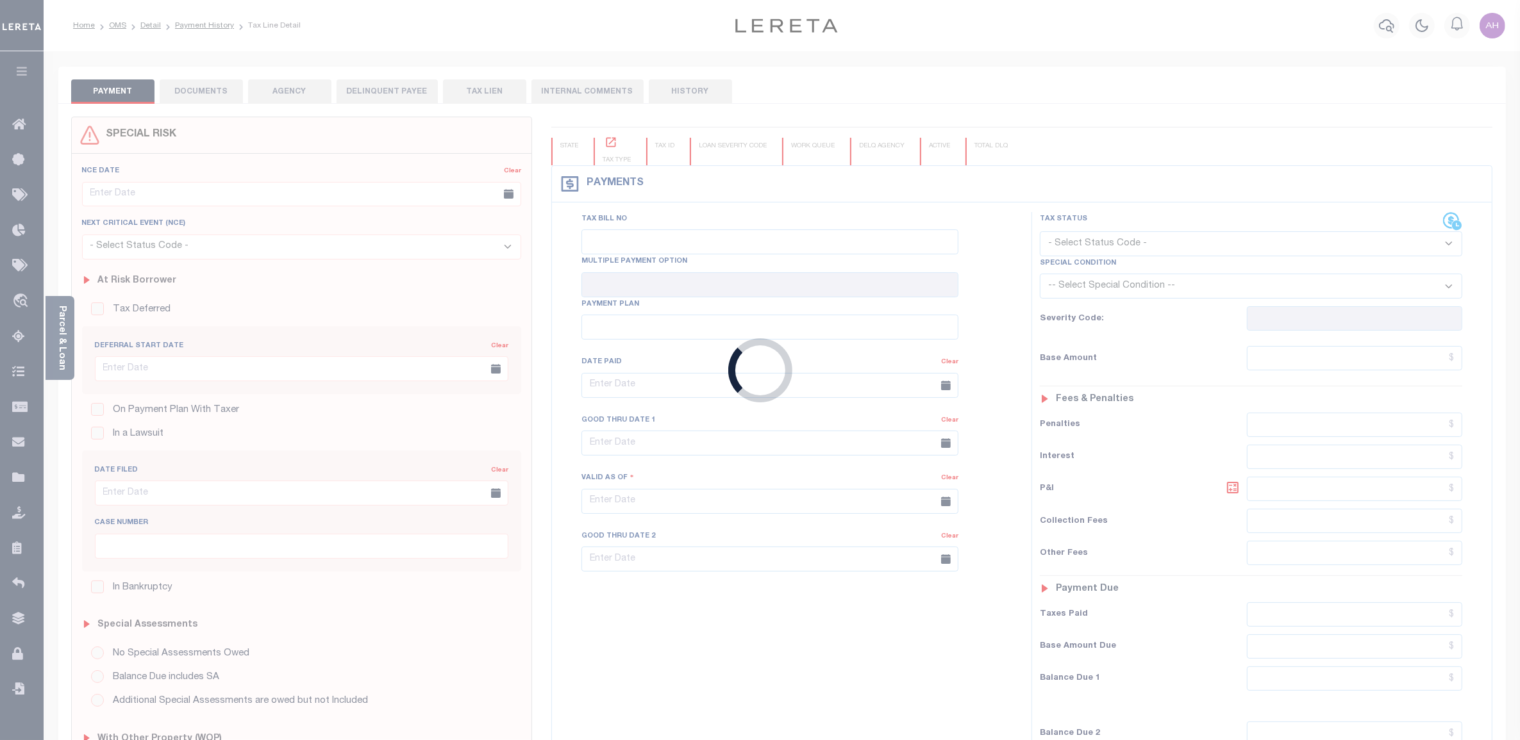
type input "06/25/2025"
select select "NW2"
click at [213, 91] on div "Loading..." at bounding box center [760, 370] width 1520 height 740
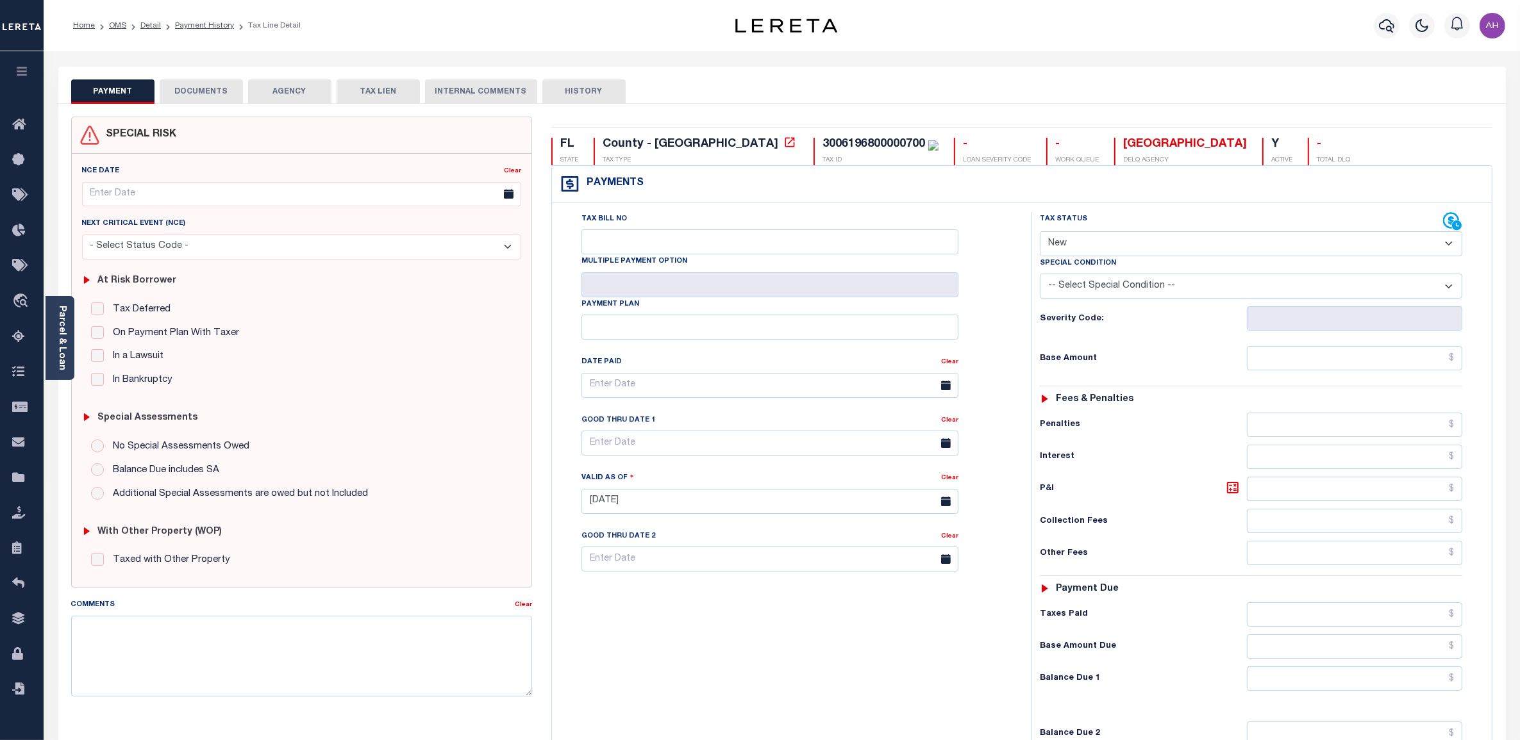
click at [213, 91] on button "DOCUMENTS" at bounding box center [201, 91] width 83 height 24
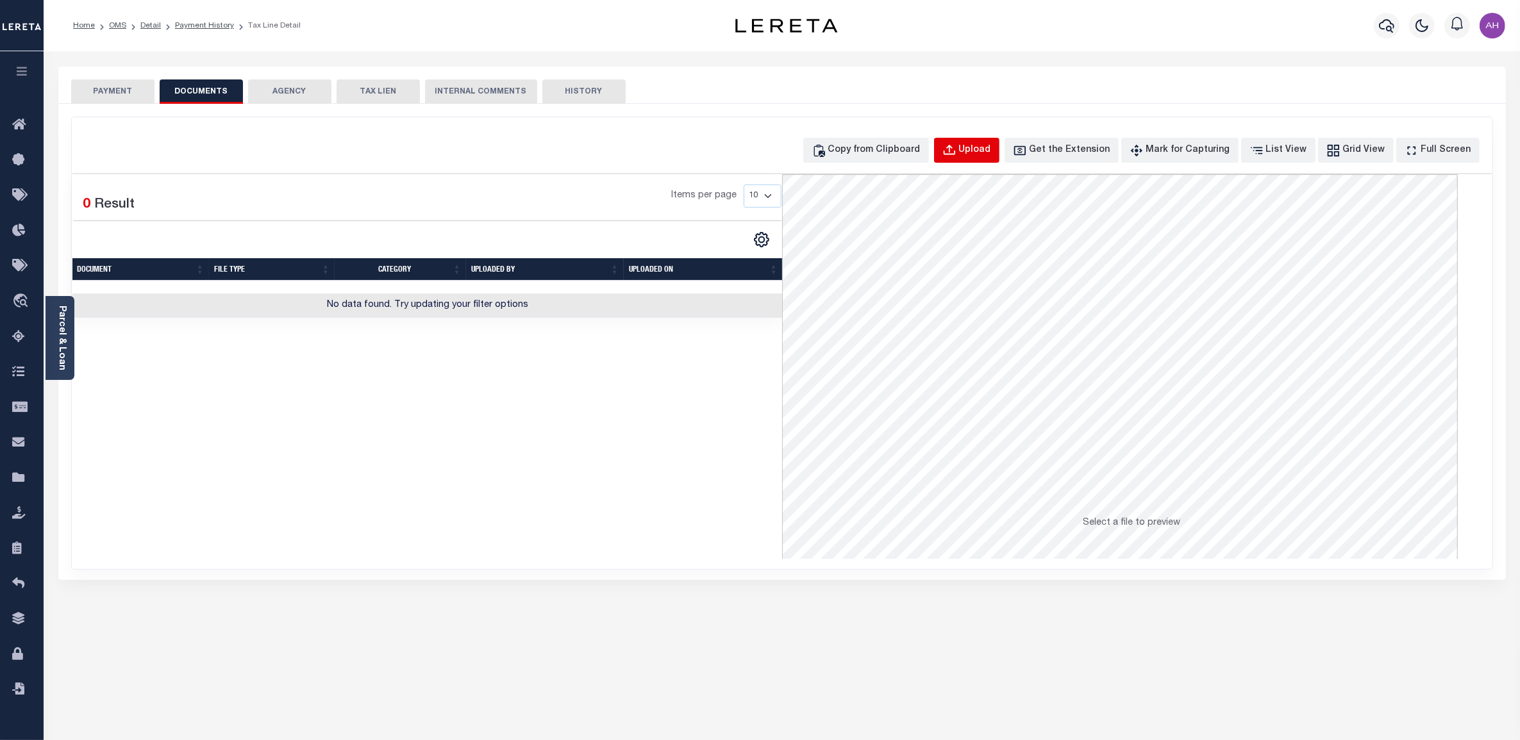
click at [991, 154] on div "Upload" at bounding box center [975, 151] width 32 height 14
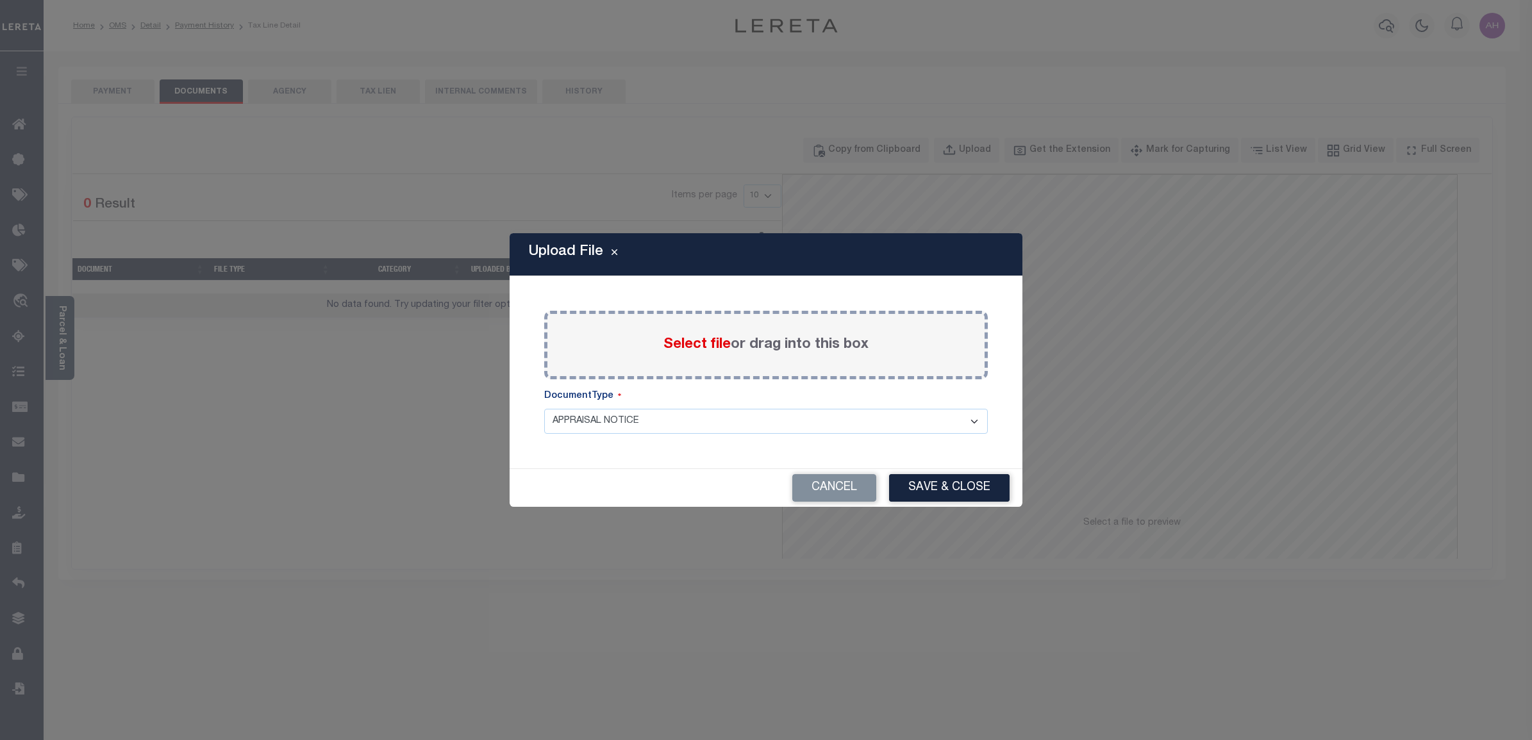
click at [697, 342] on span "Select file" at bounding box center [696, 345] width 67 height 14
click at [0, 0] on input "Select file or drag into this box" at bounding box center [0, 0] width 0 height 0
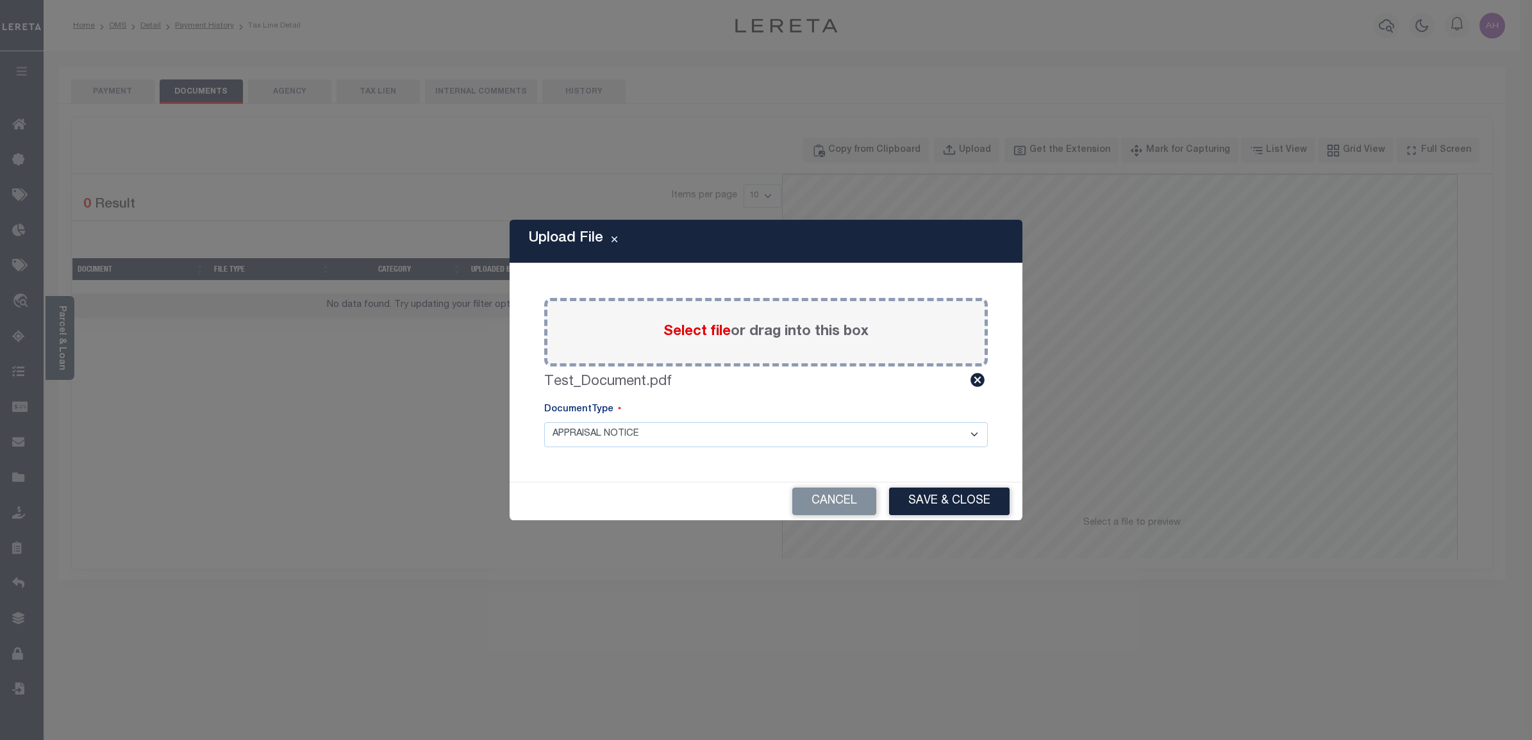
click at [664, 438] on select "APPRAISAL NOTICE ATTORNEY NOTICE CURRENT BILLS DELINQUENT BILLS FORFEITURE NOTI…" at bounding box center [766, 434] width 444 height 25
select select "CBI"
click at [544, 422] on select "APPRAISAL NOTICE ATTORNEY NOTICE CURRENT BILLS DELINQUENT BILLS FORFEITURE NOTI…" at bounding box center [766, 434] width 444 height 25
click at [963, 502] on button "Save & Close" at bounding box center [949, 502] width 121 height 28
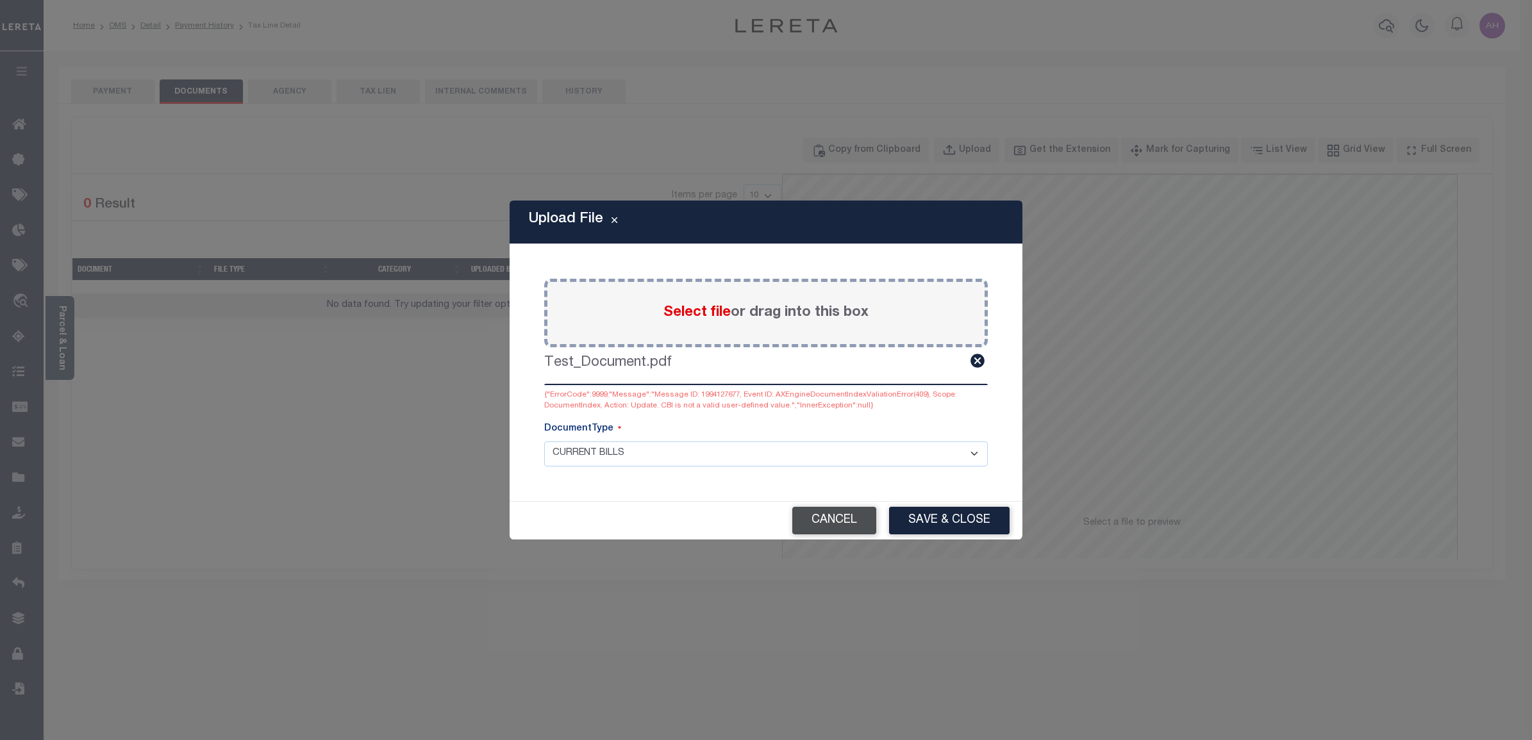
click at [863, 507] on button "Cancel" at bounding box center [834, 521] width 84 height 28
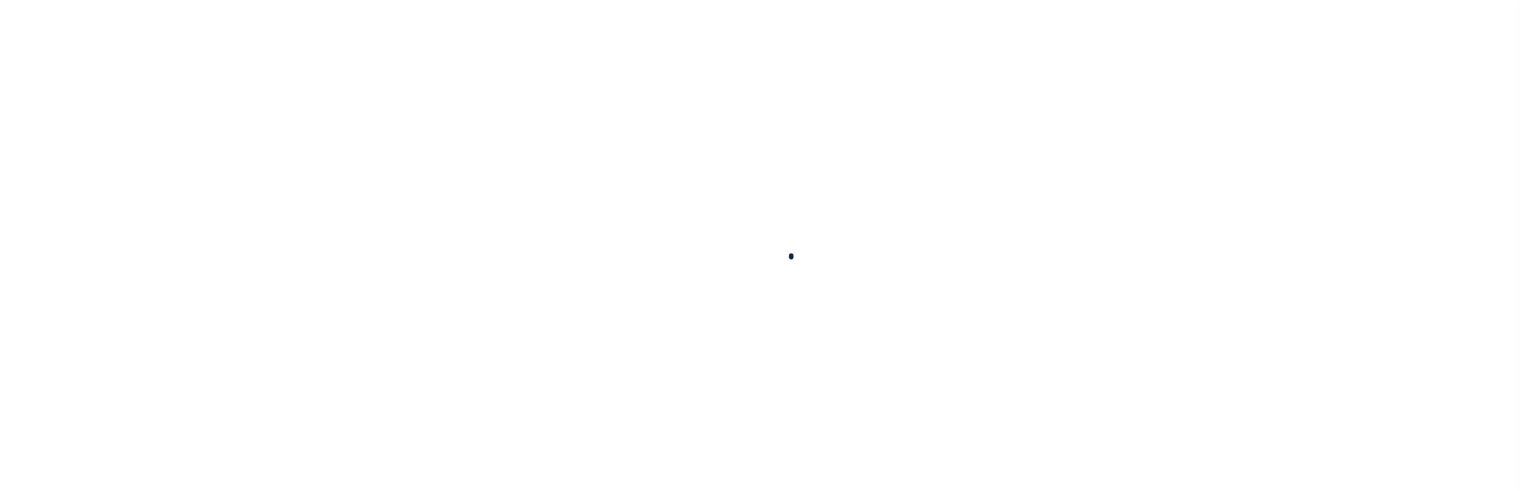
type input "[DATE]"
select select "NW2"
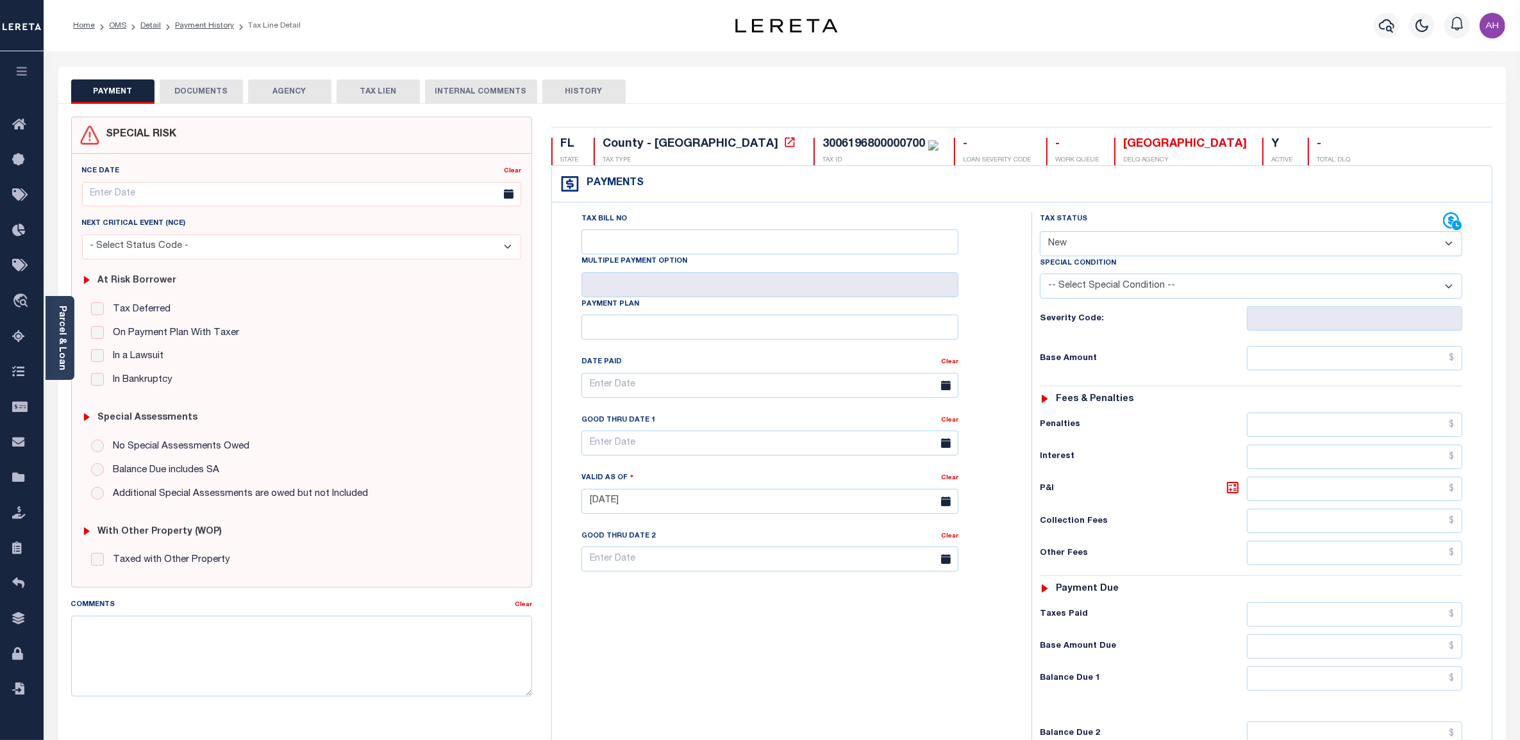
click at [164, 88] on button "DOCUMENTS" at bounding box center [201, 91] width 83 height 24
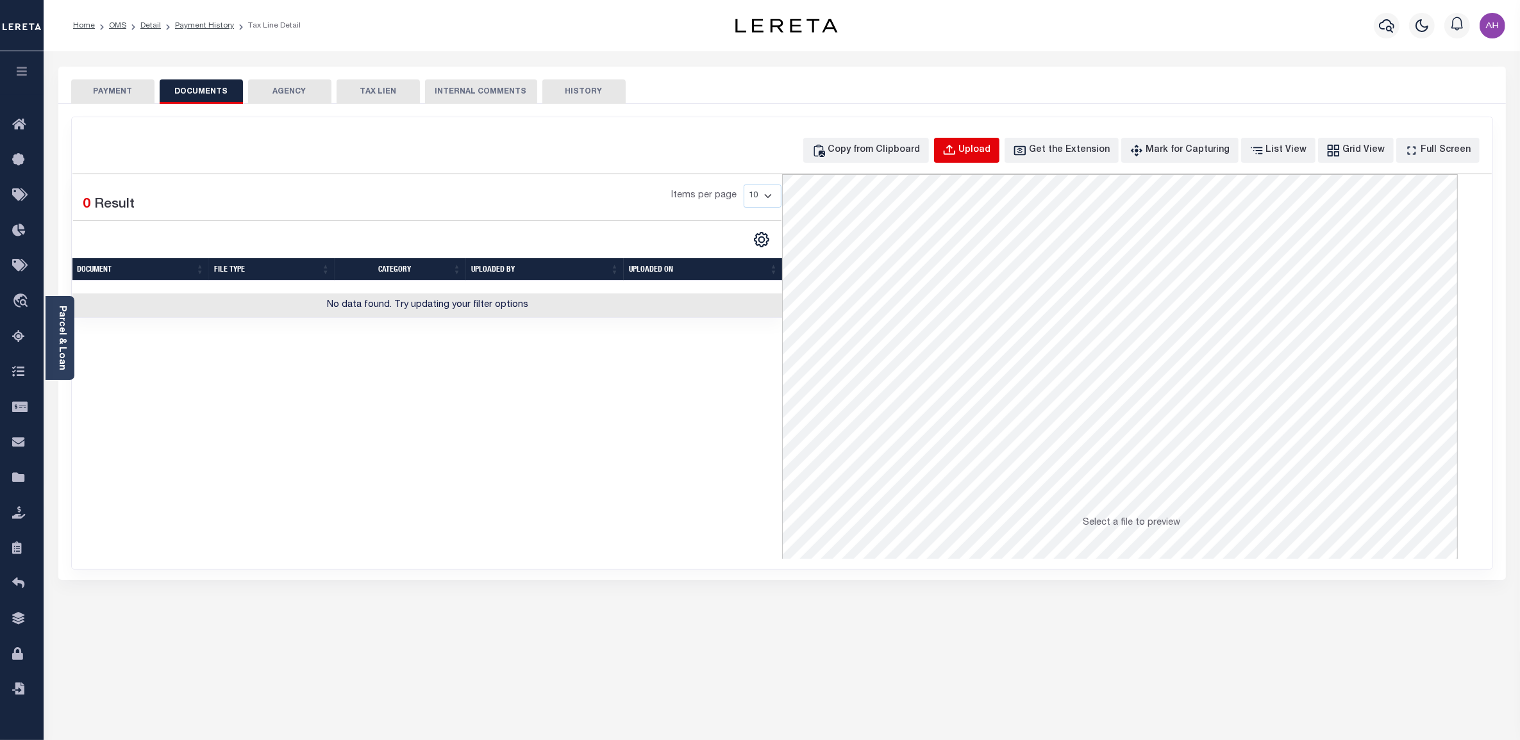
click at [999, 158] on button "Upload" at bounding box center [966, 150] width 65 height 25
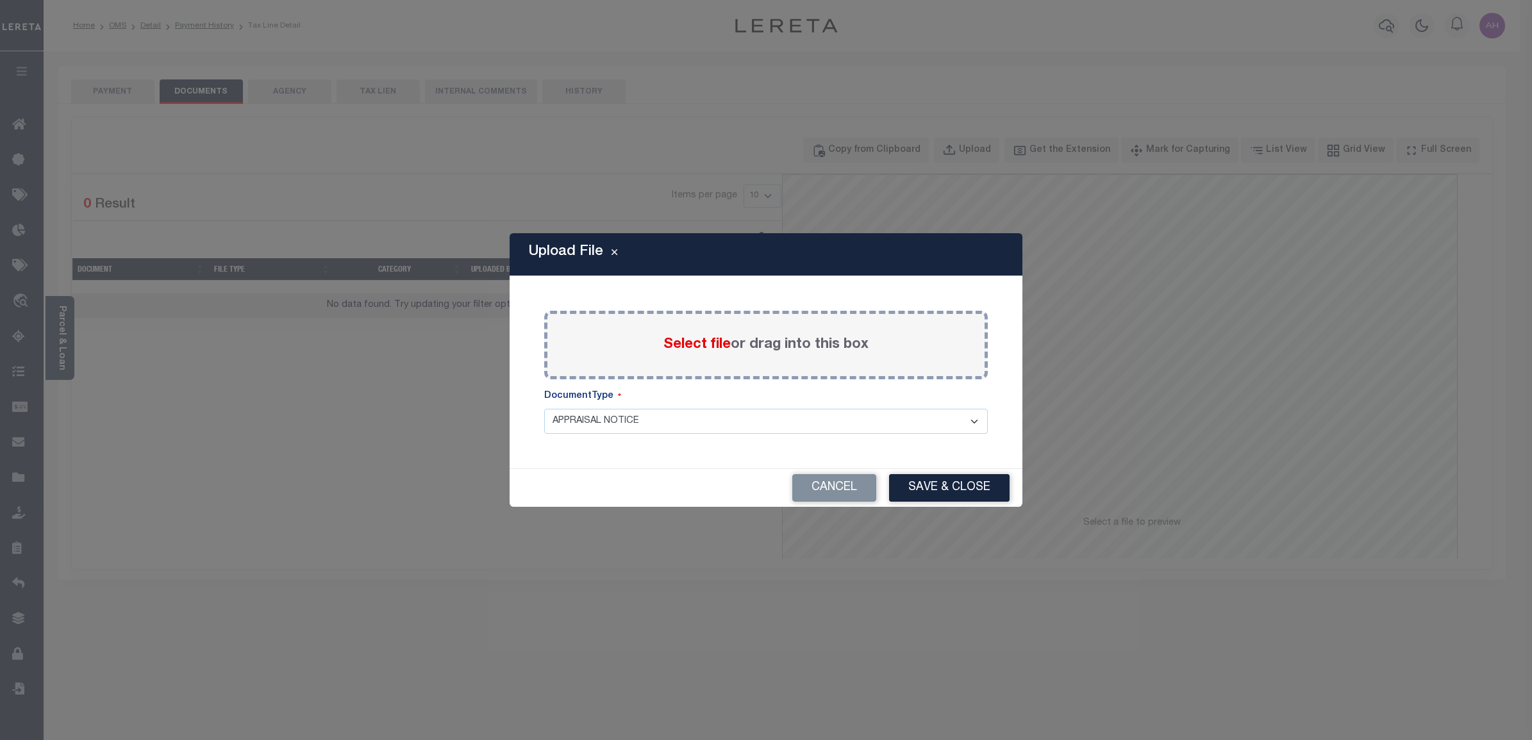
click at [752, 338] on label "Select file or drag into this box" at bounding box center [765, 345] width 205 height 21
click at [0, 0] on input "Select file or drag into this box" at bounding box center [0, 0] width 0 height 0
click at [213, 46] on div "Upload File Paste copied image or file into this box Select file or drag into t…" at bounding box center [766, 370] width 1532 height 740
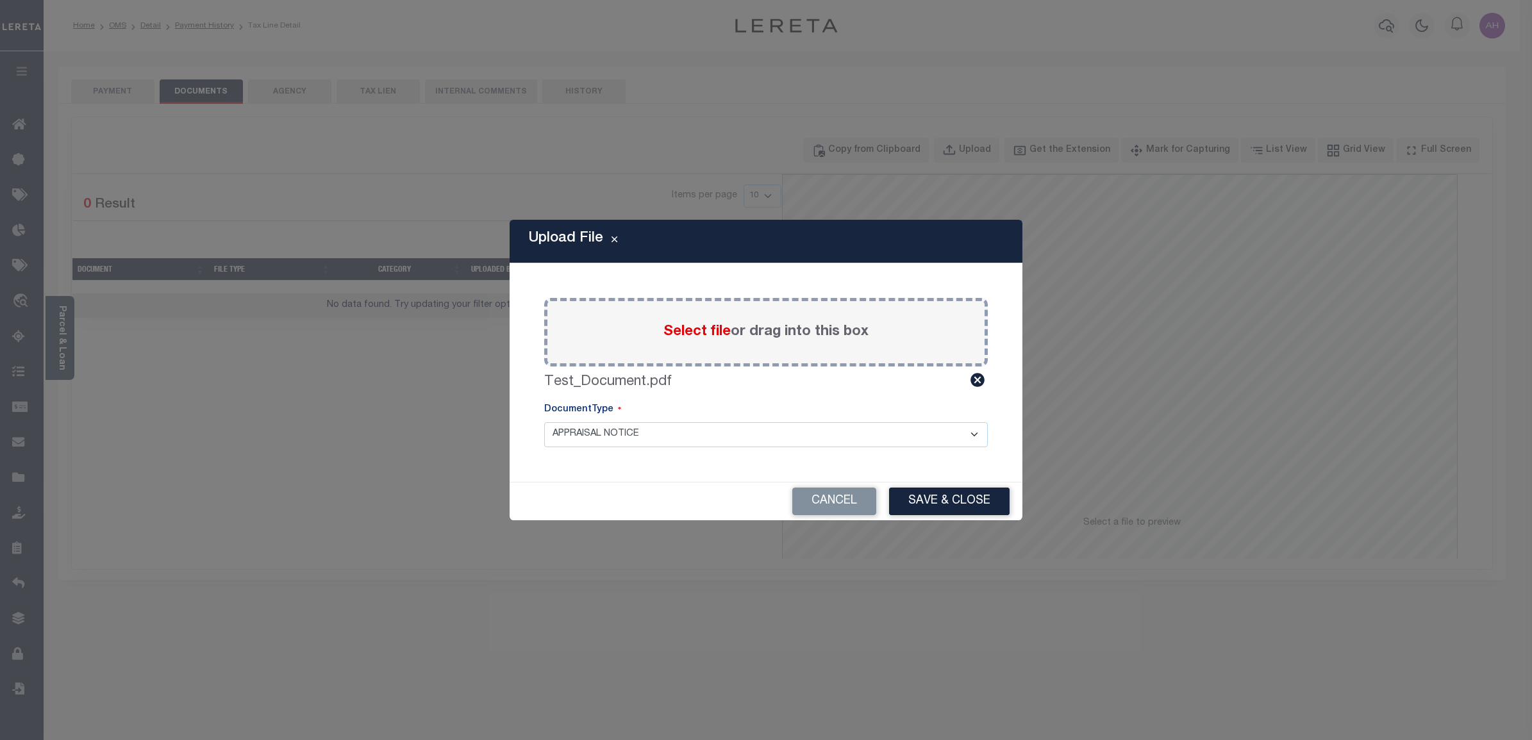
click at [869, 442] on select "APPRAISAL NOTICE ATTORNEY NOTICE CURRENT BILLS DELINQUENT BILLS FORFEITURE NOTI…" at bounding box center [766, 434] width 444 height 25
select select "POP"
click at [544, 422] on select "APPRAISAL NOTICE ATTORNEY NOTICE CURRENT BILLS DELINQUENT BILLS FORFEITURE NOTI…" at bounding box center [766, 434] width 444 height 25
click at [963, 490] on button "Save & Close" at bounding box center [949, 502] width 121 height 28
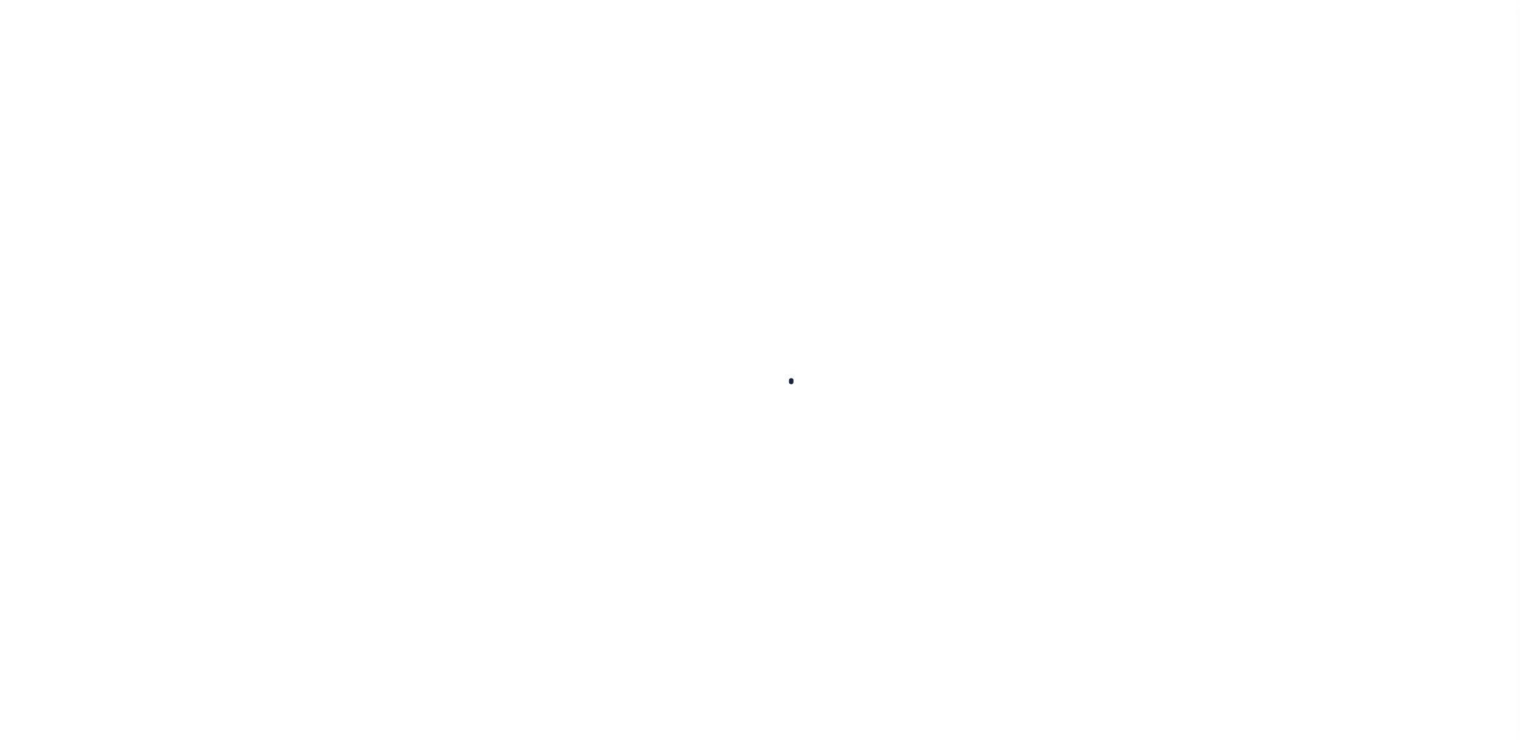
type input "1309199422"
type input "[PERSON_NAME]"
select select
type input "[STREET_ADDRESS]"
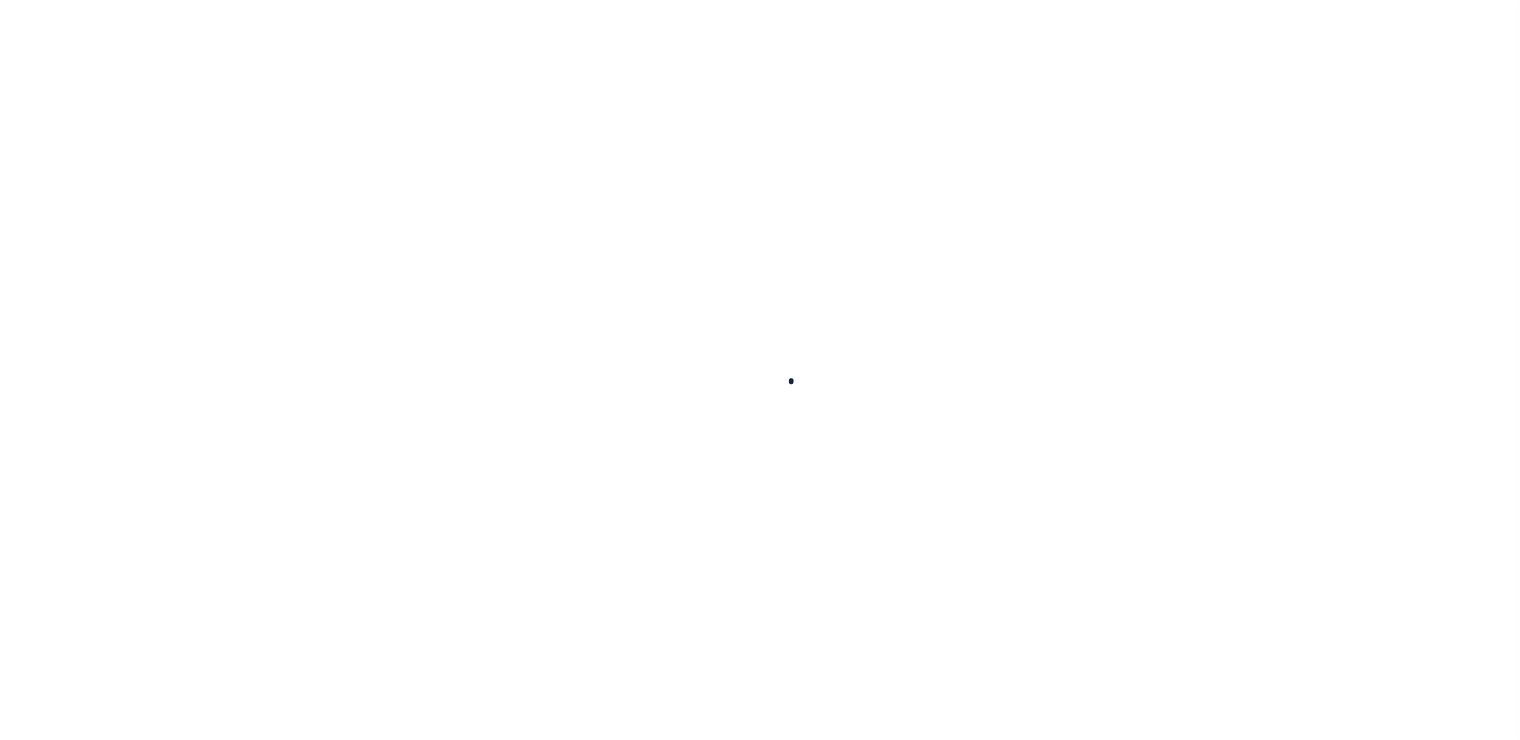
type input "[GEOGRAPHIC_DATA][PERSON_NAME]"
select select "10"
select select "NonEscrow"
select select "16877"
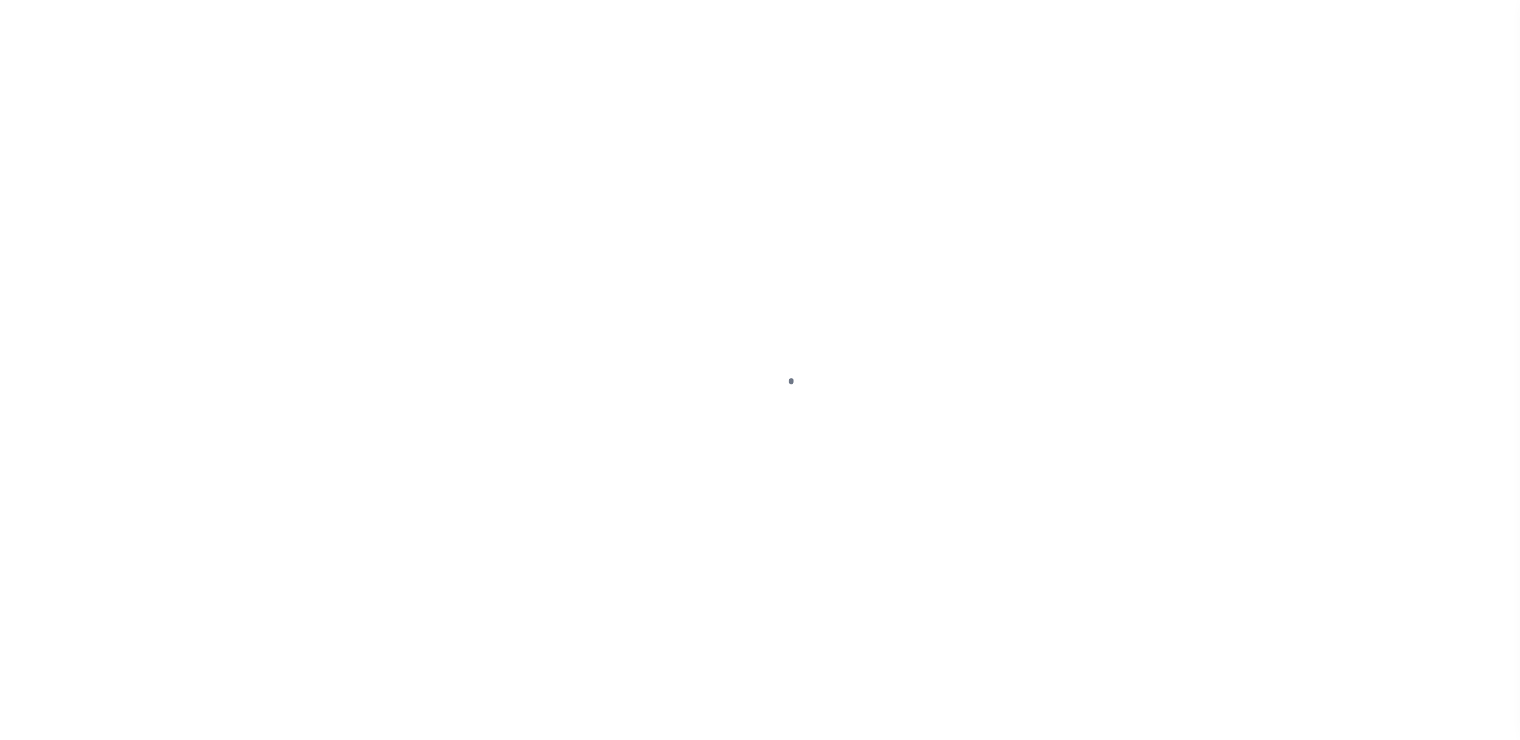
type input "[STREET_ADDRESS]"
type input "1302"
select select
type input "[GEOGRAPHIC_DATA][PERSON_NAME]"
type textarea "CO\[MEDICAL_DATA]: 30-06-19-68-000-0070-0 UNION | DWMH LOCATED AT [STREET_ADDRE…"
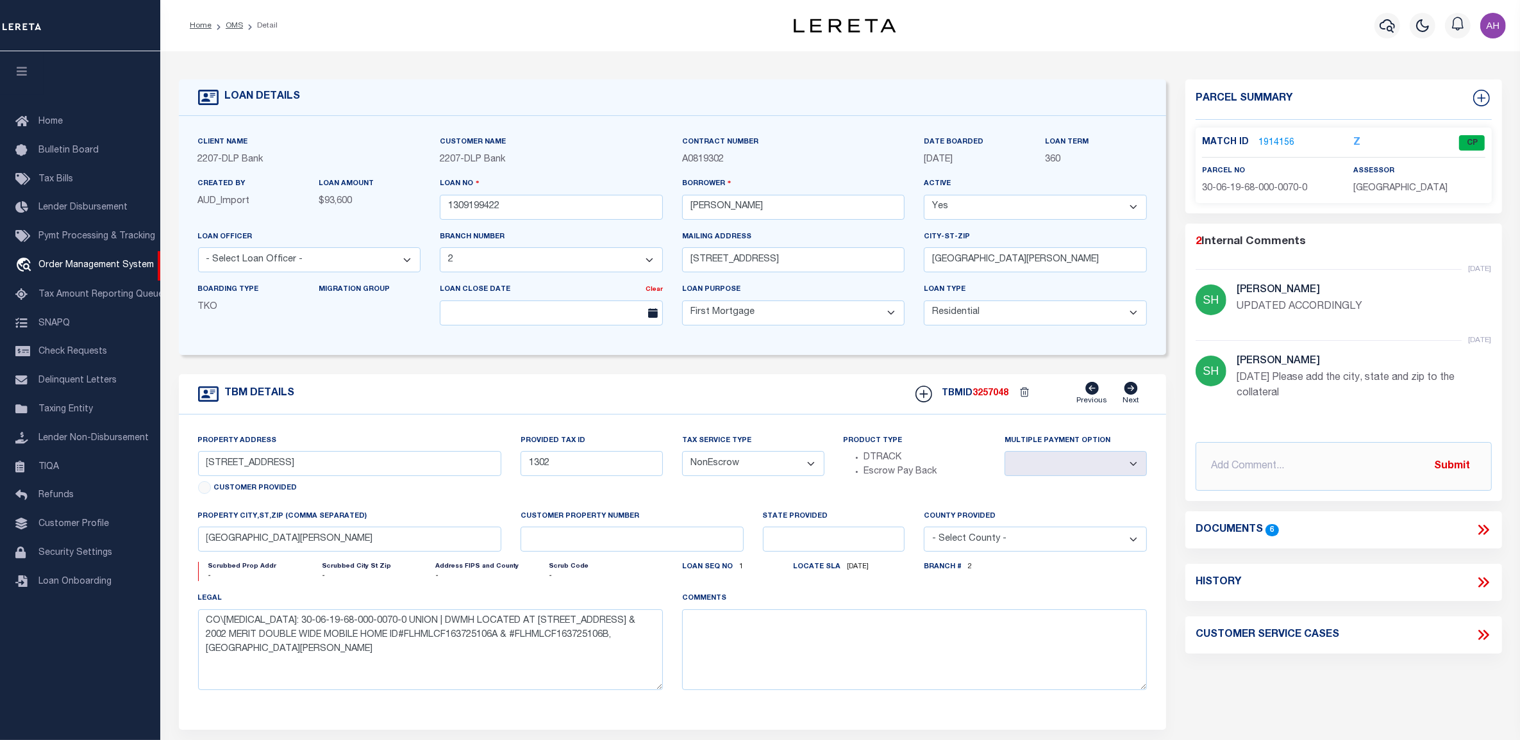
click at [1488, 526] on icon at bounding box center [1483, 530] width 17 height 17
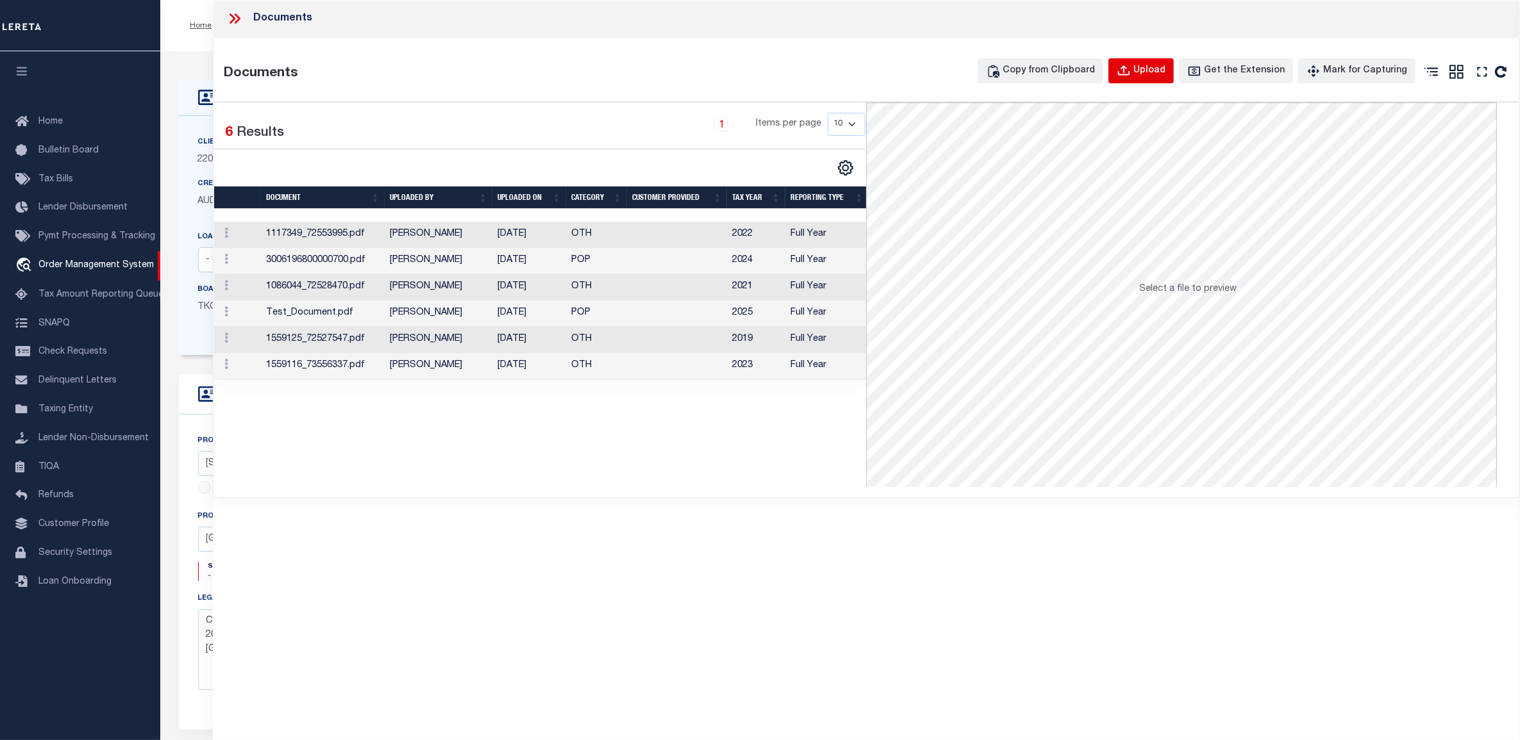
click at [1161, 72] on div "Upload" at bounding box center [1149, 71] width 32 height 14
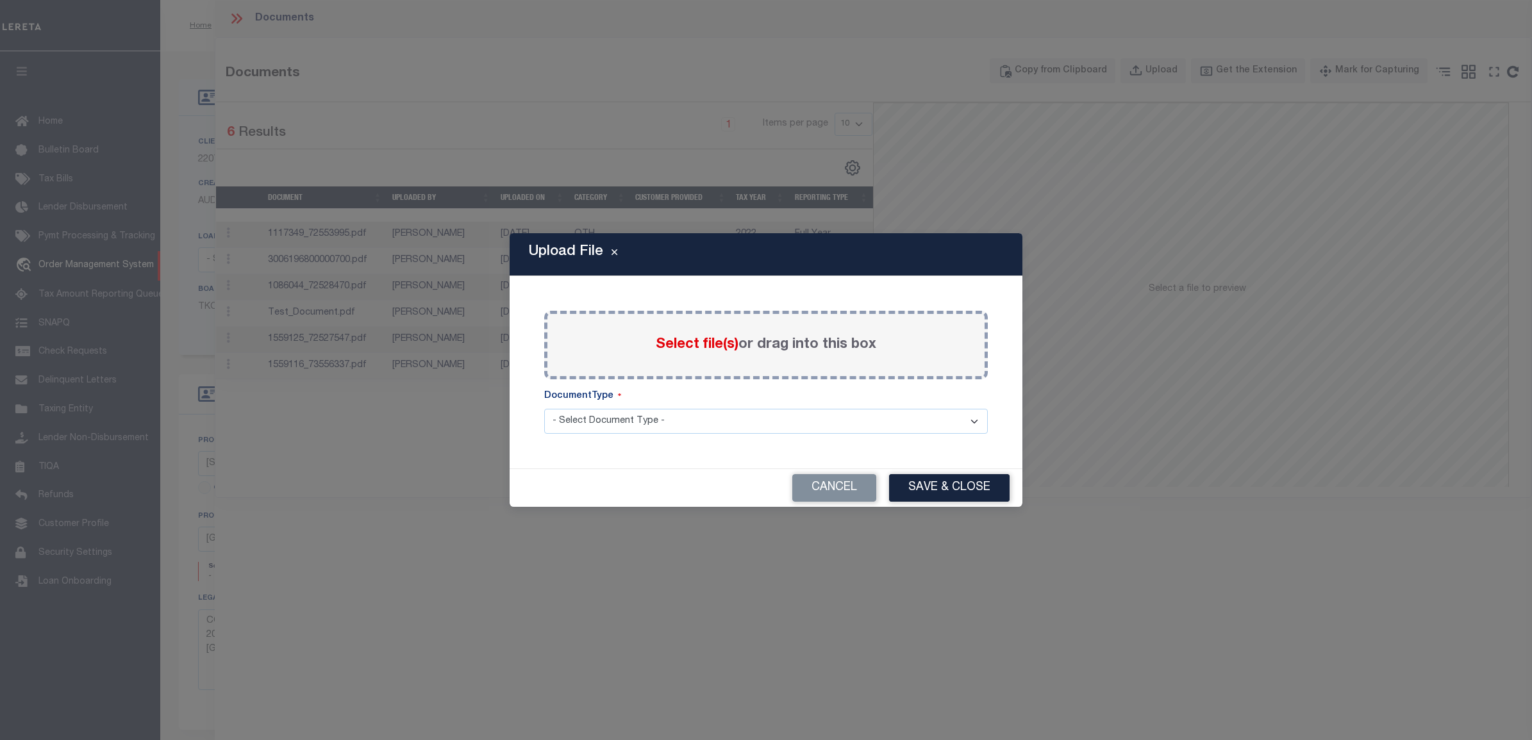
click at [681, 344] on span "Select file(s)" at bounding box center [697, 345] width 83 height 14
click at [0, 0] on input "Select file(s) or drag into this box" at bounding box center [0, 0] width 0 height 0
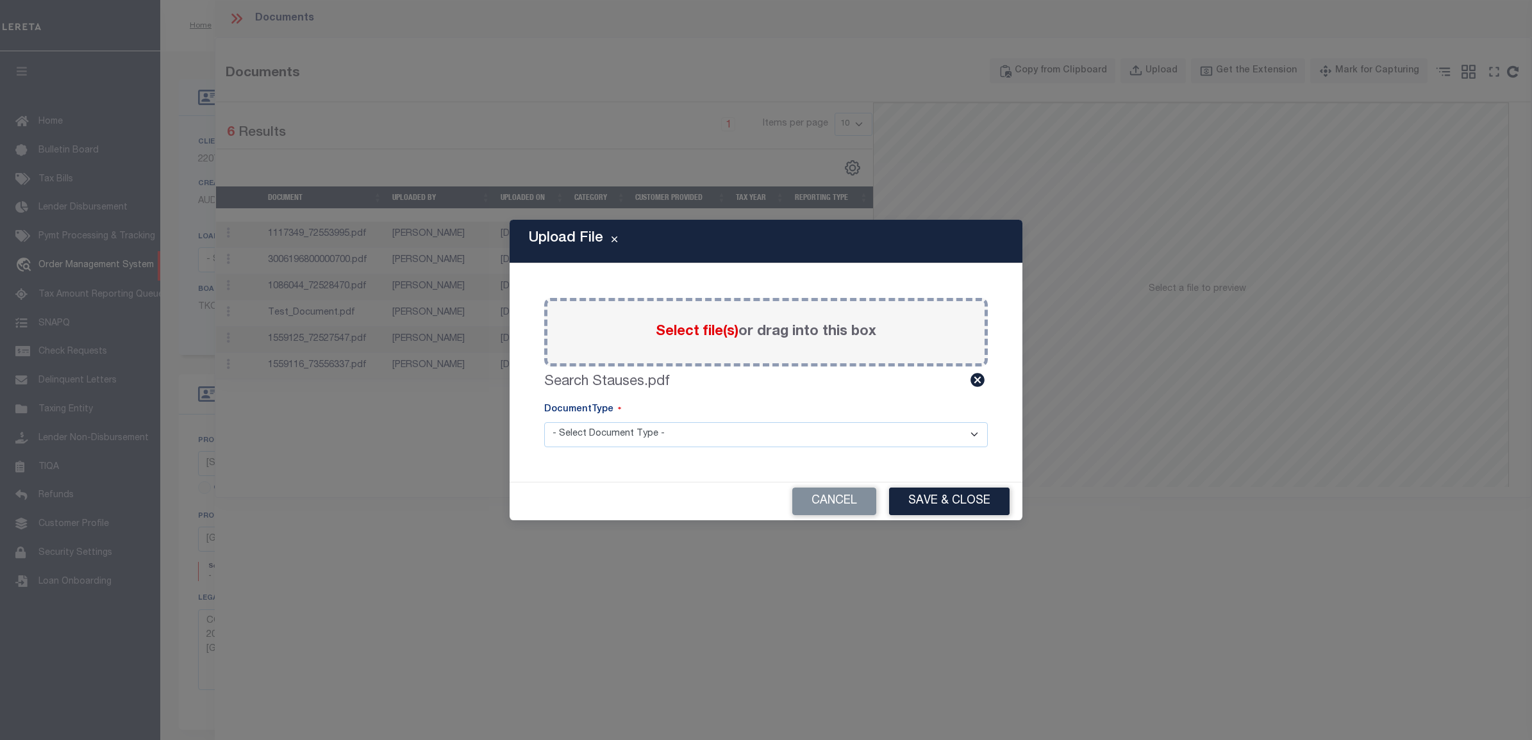
click at [739, 443] on select "- Select Document Type - LEGAL TAX SERVICE DOCUMENTS" at bounding box center [766, 434] width 444 height 25
select select "TAX"
click at [544, 422] on select "- Select Document Type - LEGAL TAX SERVICE DOCUMENTS" at bounding box center [766, 434] width 444 height 25
click at [962, 497] on button "Save & Close" at bounding box center [949, 502] width 121 height 28
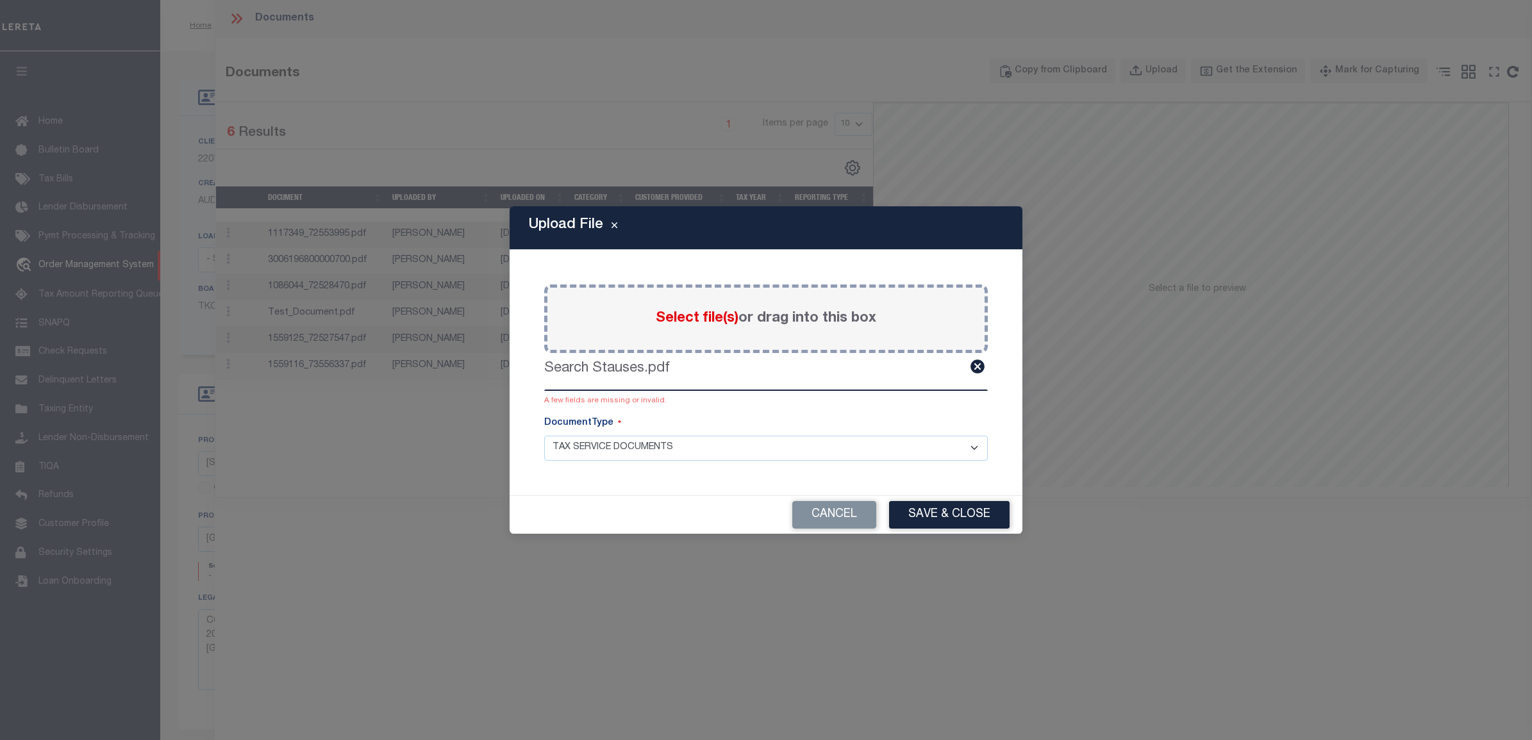
click at [862, 636] on div "Upload File Paste copied image or file into this box Select file(s) or drag int…" at bounding box center [766, 370] width 1532 height 740
click at [824, 511] on button "Cancel" at bounding box center [834, 515] width 84 height 28
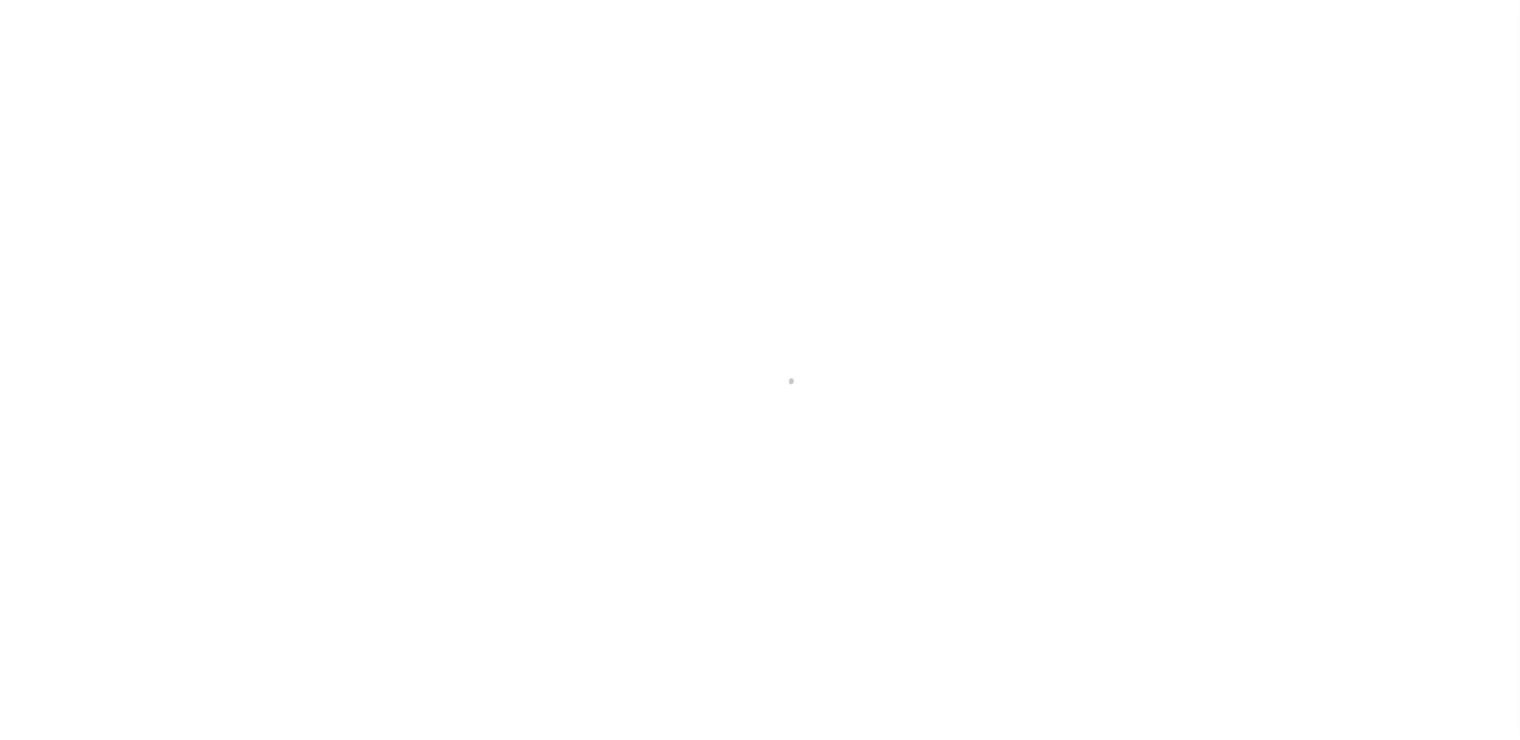
select select "16877"
select select "10"
select select "NonEscrow"
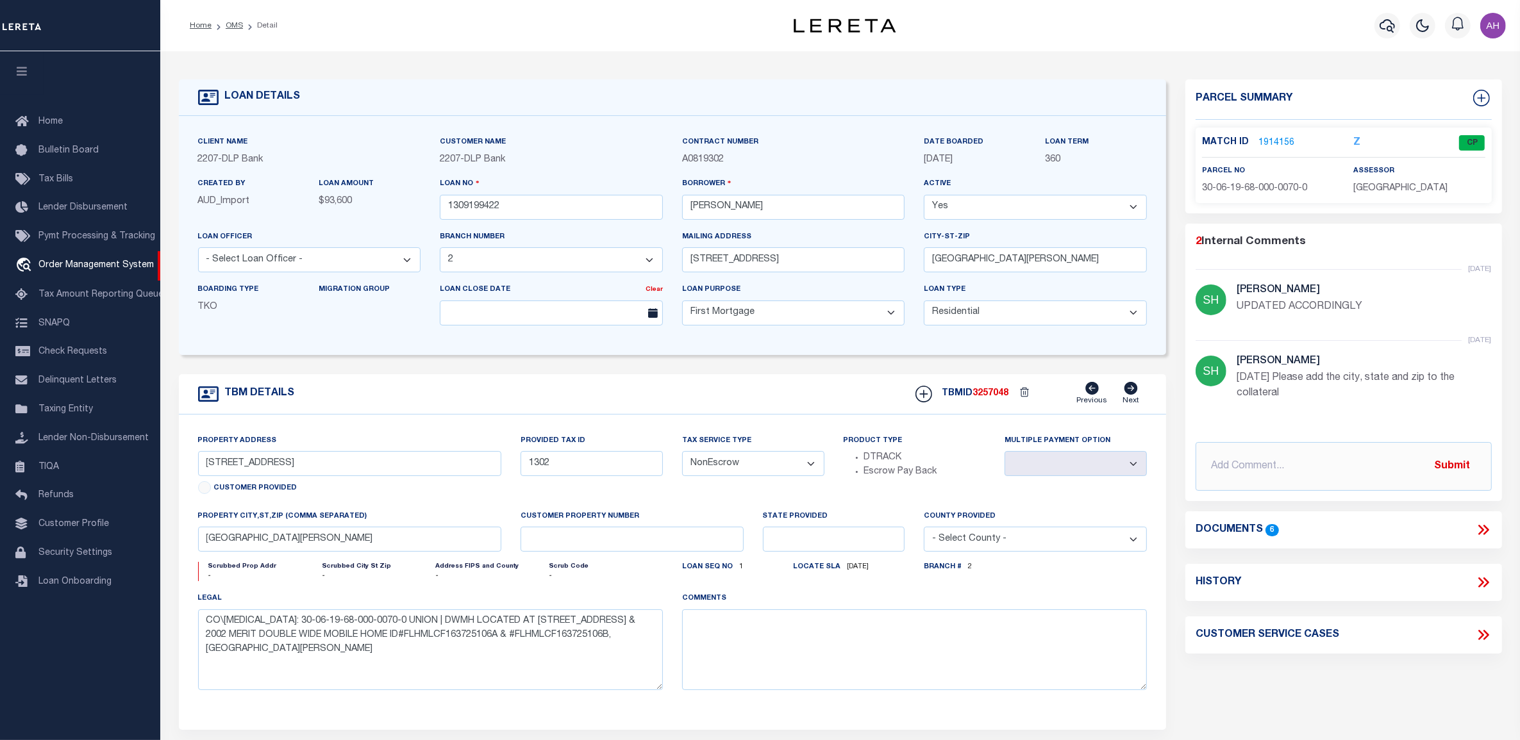
click at [1481, 529] on icon at bounding box center [1483, 530] width 17 height 17
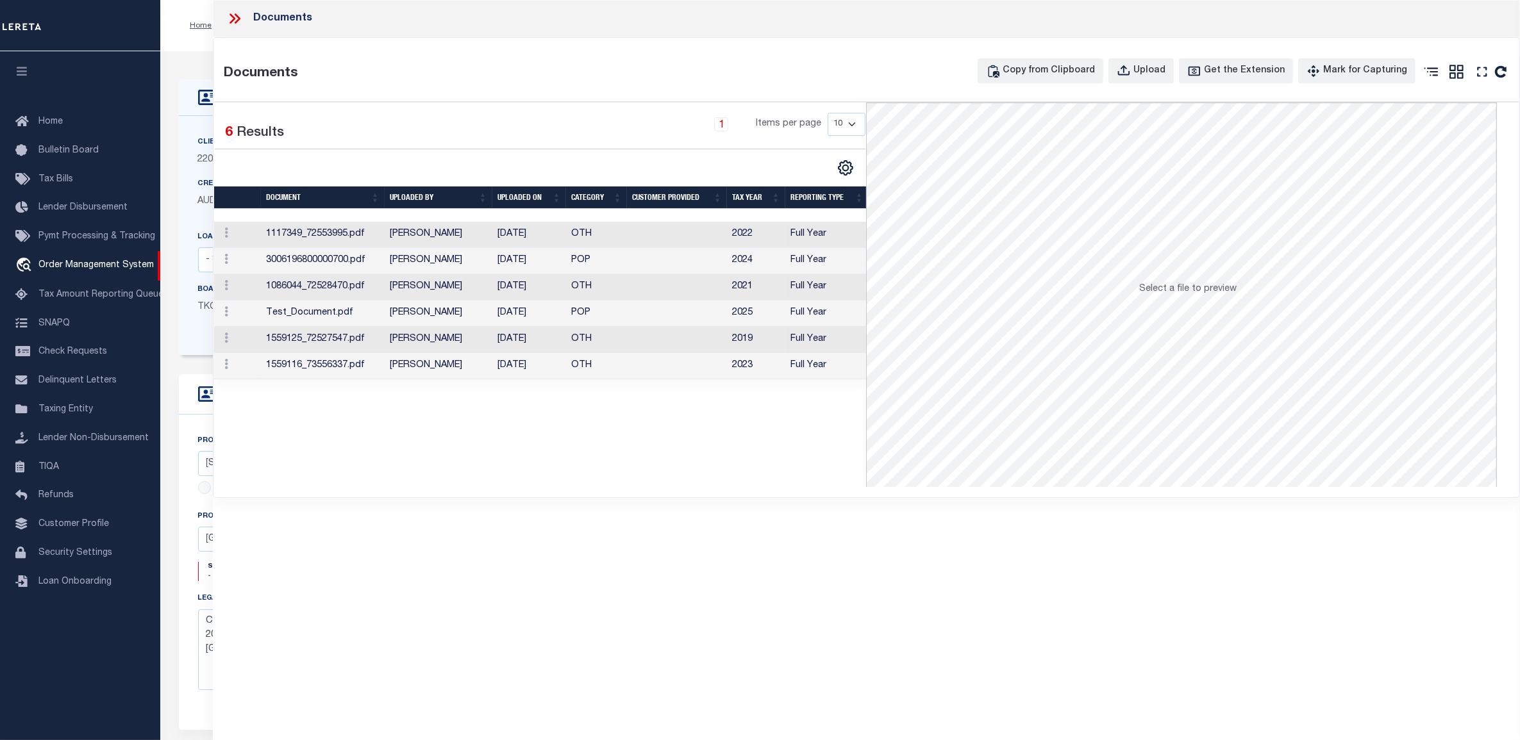
click at [235, 21] on icon at bounding box center [234, 18] width 17 height 17
